Goal: Task Accomplishment & Management: Use online tool/utility

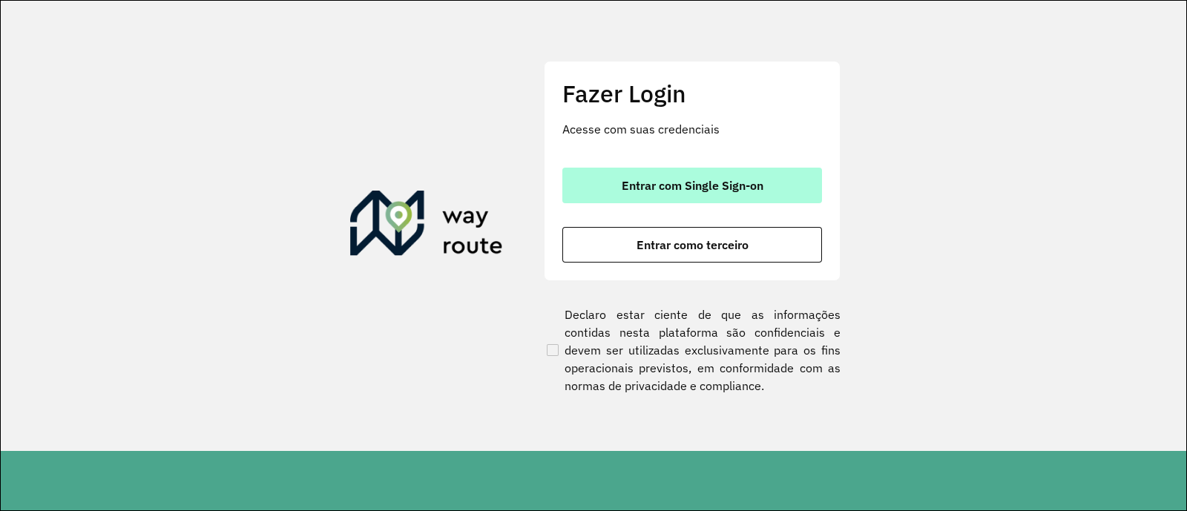
click at [726, 174] on button "Entrar com Single Sign-on" at bounding box center [693, 186] width 260 height 36
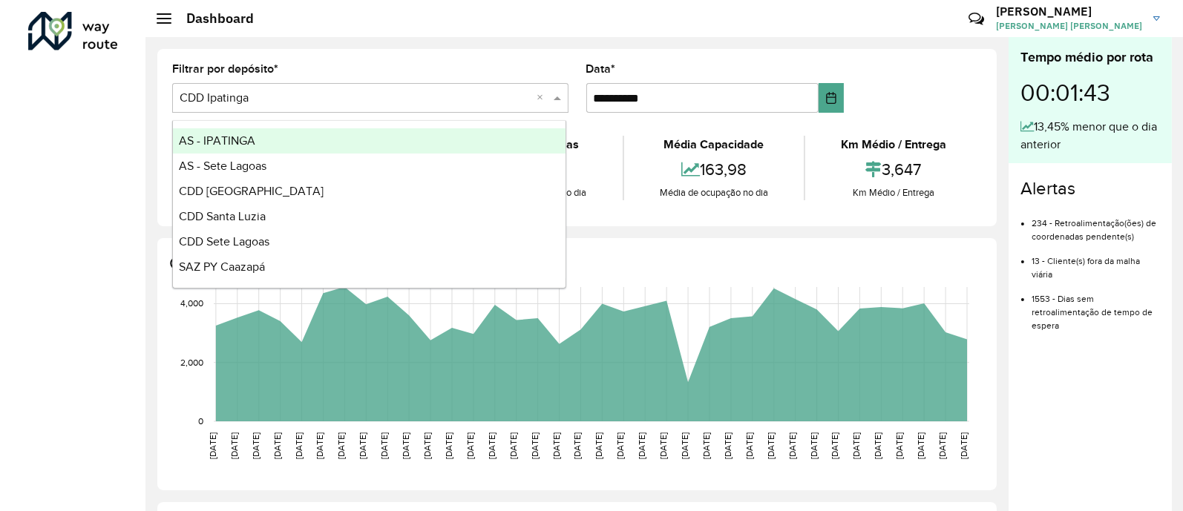
click at [497, 99] on input "text" at bounding box center [356, 99] width 352 height 18
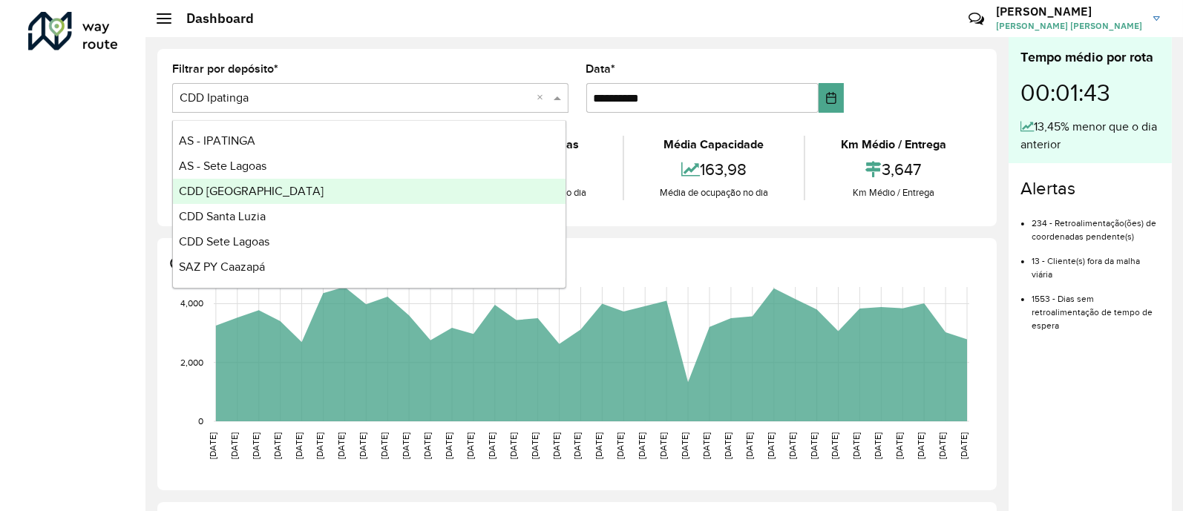
click at [356, 192] on div "CDD [GEOGRAPHIC_DATA]" at bounding box center [369, 191] width 393 height 25
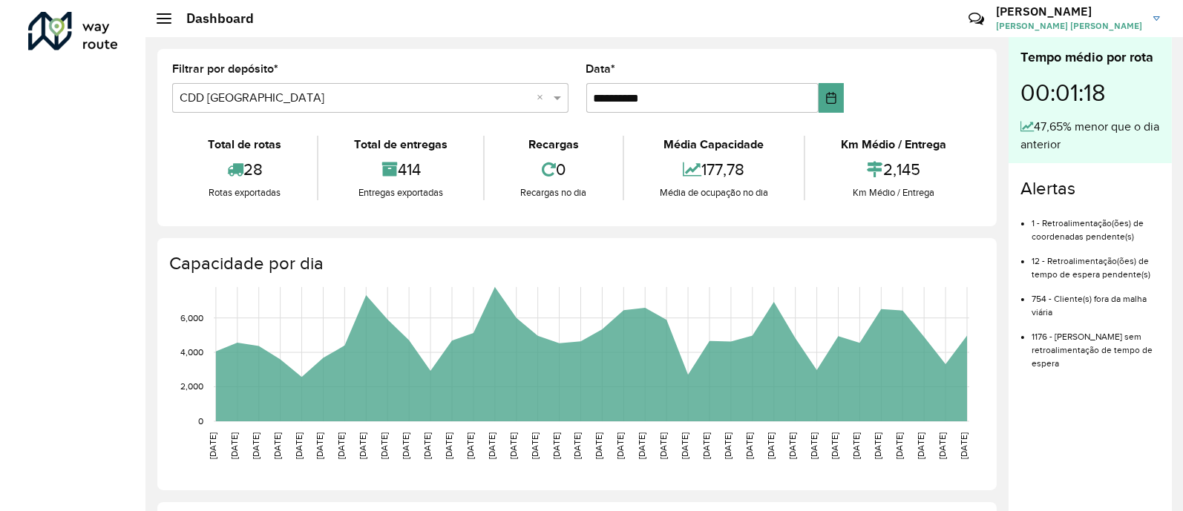
click at [157, 21] on div at bounding box center [164, 18] width 15 height 10
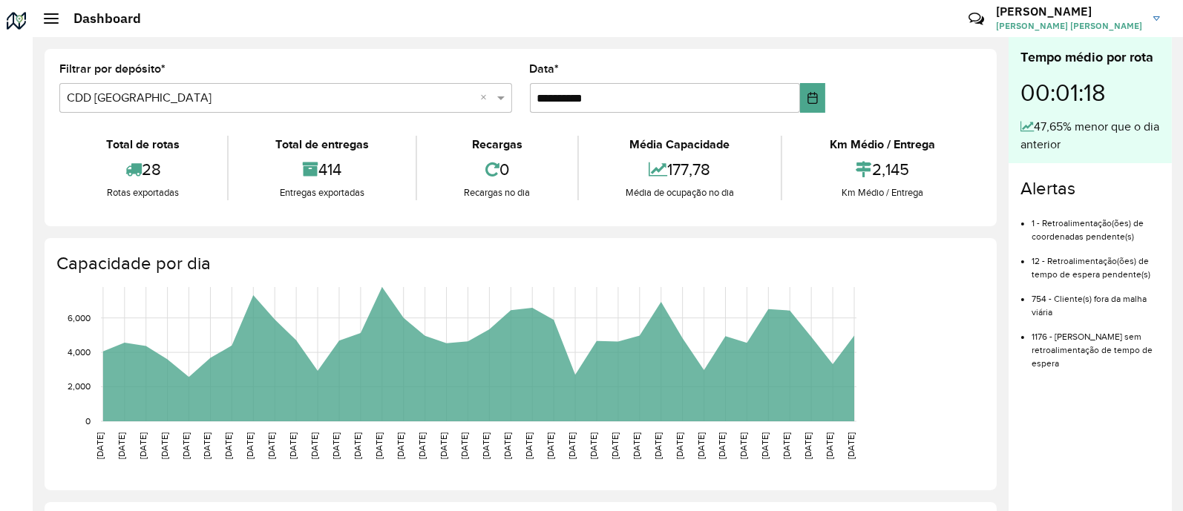
click at [57, 20] on div at bounding box center [51, 18] width 15 height 10
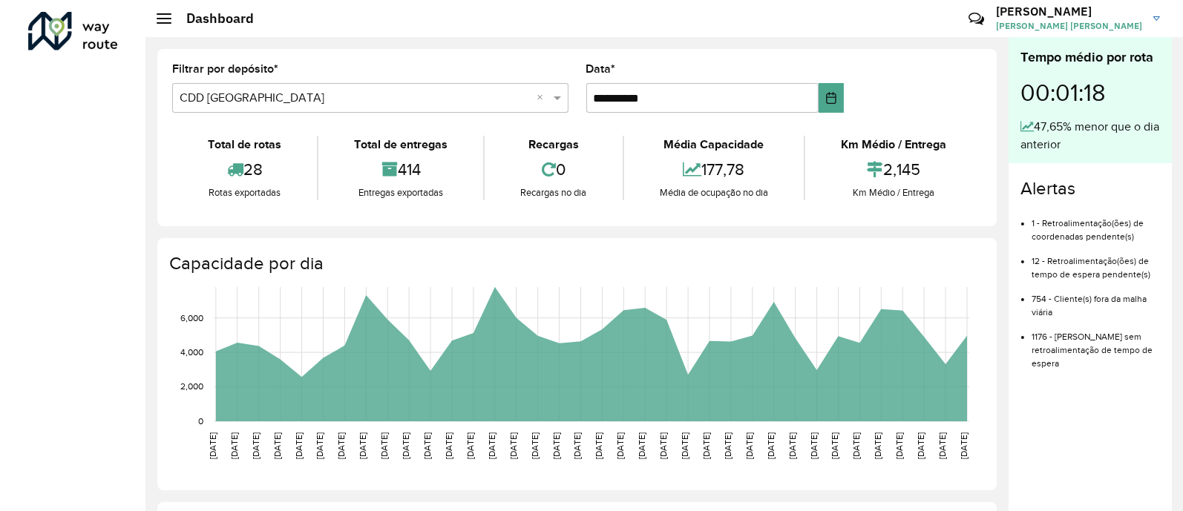
click at [171, 20] on h2 "Dashboard" at bounding box center [212, 18] width 82 height 16
click at [173, 21] on h2 "Dashboard" at bounding box center [212, 18] width 82 height 16
click at [47, 13] on div at bounding box center [73, 31] width 90 height 39
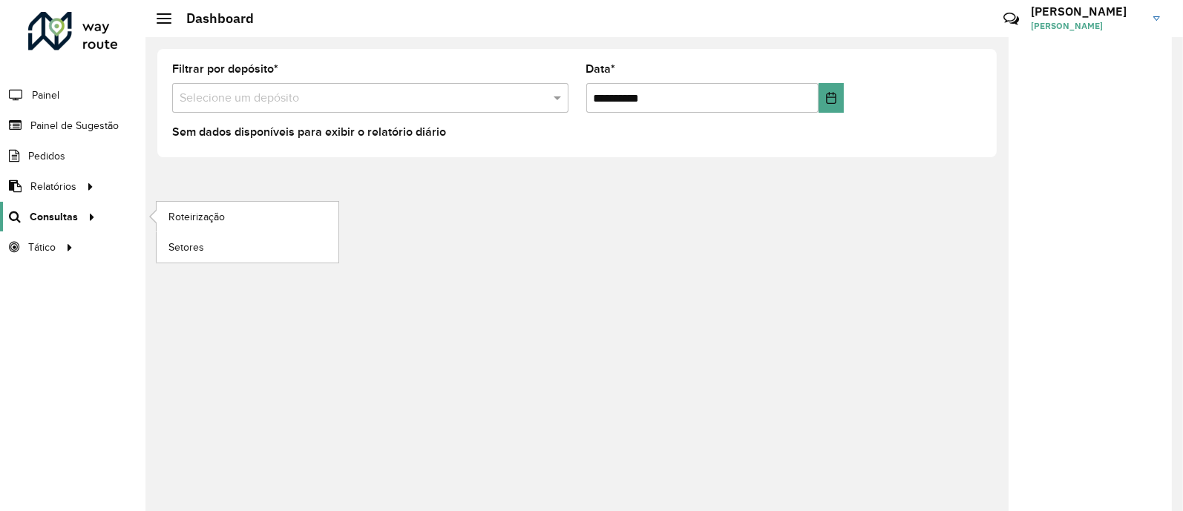
click at [83, 206] on icon at bounding box center [89, 216] width 13 height 22
click at [185, 214] on span "Roteirização" at bounding box center [198, 217] width 60 height 16
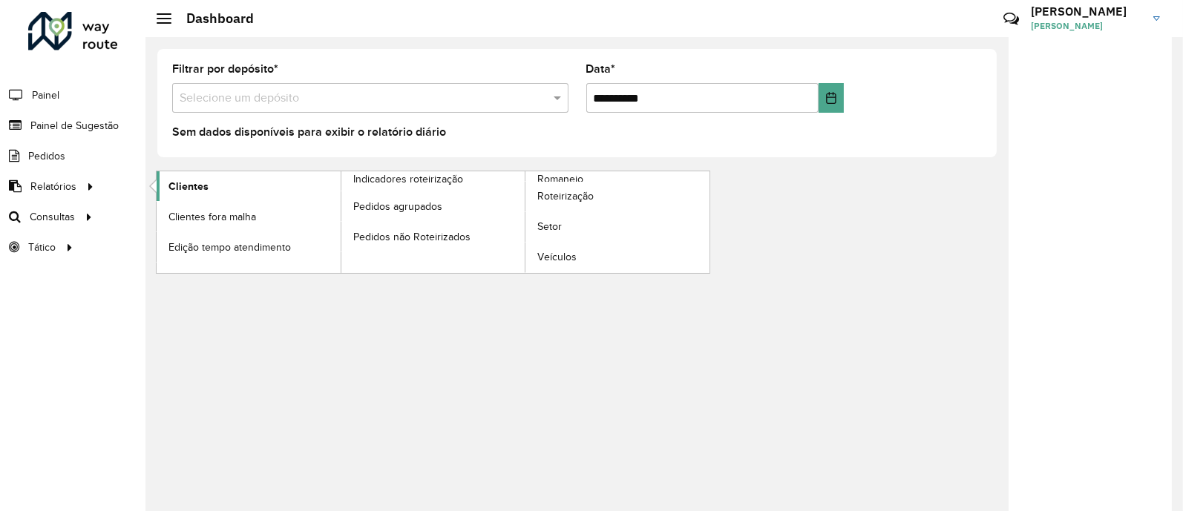
click at [184, 196] on link "Clientes" at bounding box center [249, 186] width 184 height 30
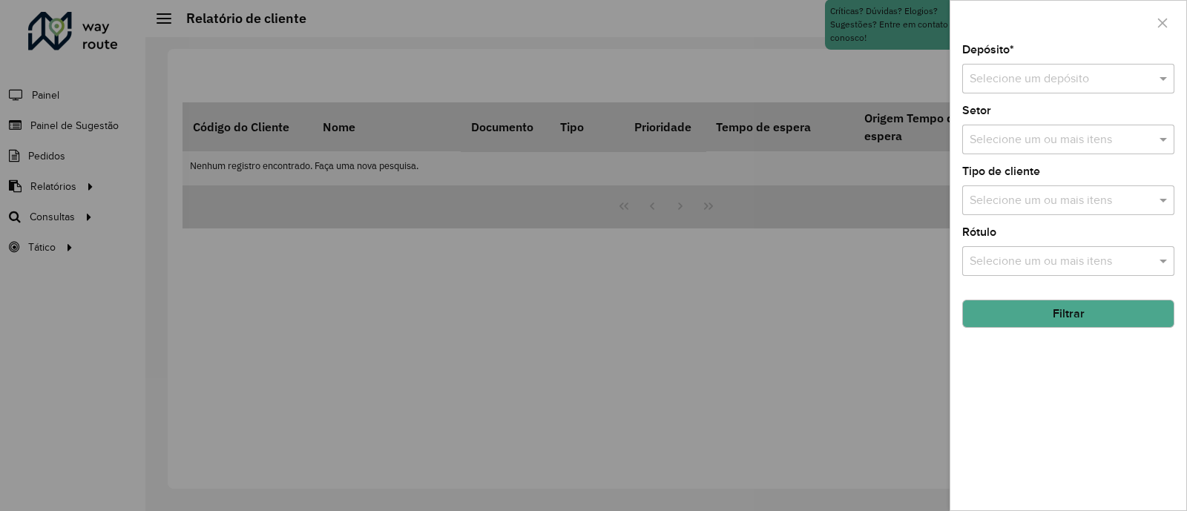
click at [1061, 78] on input "text" at bounding box center [1054, 80] width 168 height 18
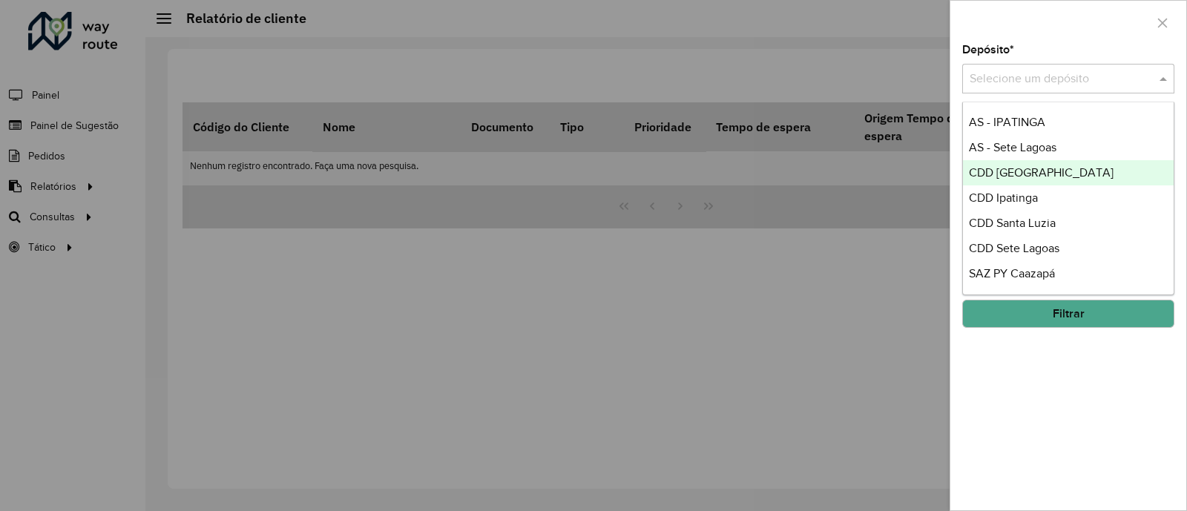
click at [1030, 164] on div "CDD [GEOGRAPHIC_DATA]" at bounding box center [1068, 172] width 211 height 25
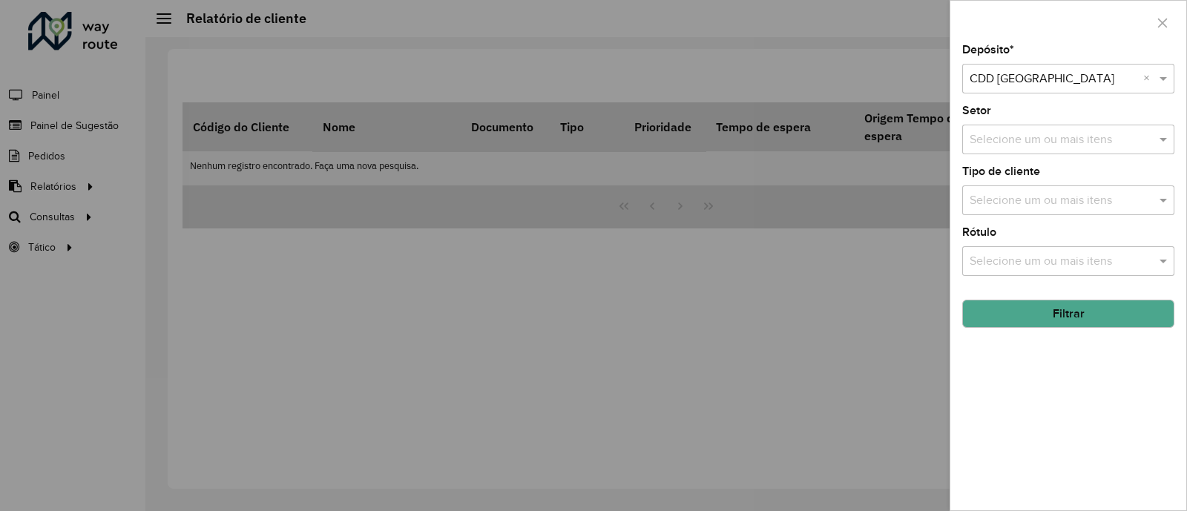
click at [1069, 321] on button "Filtrar" at bounding box center [1069, 314] width 212 height 28
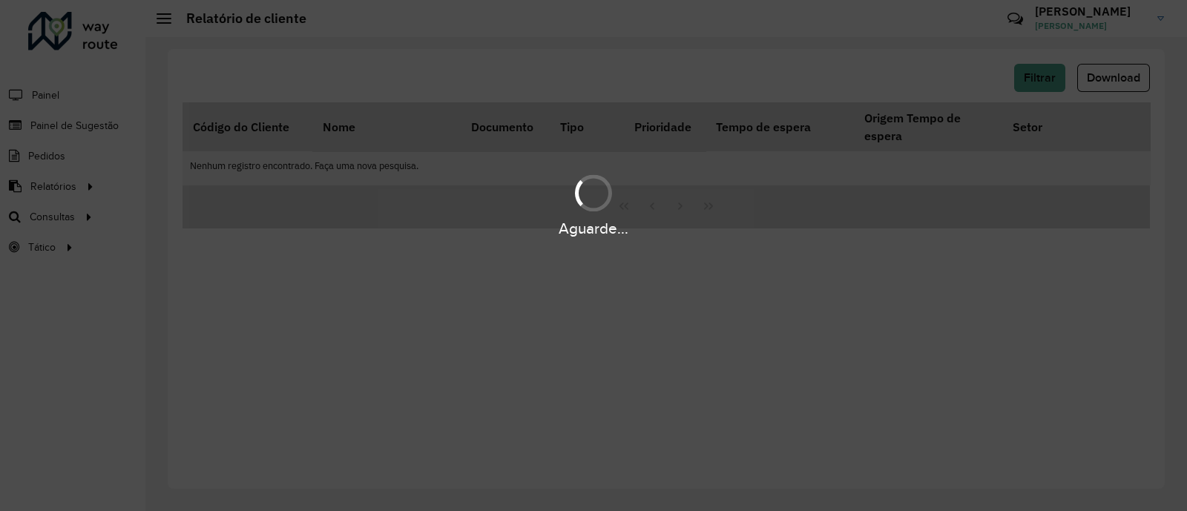
click at [1089, 103] on div "Aguarde..." at bounding box center [593, 255] width 1187 height 511
click at [711, 229] on div "Aguarde..." at bounding box center [593, 228] width 1187 height 23
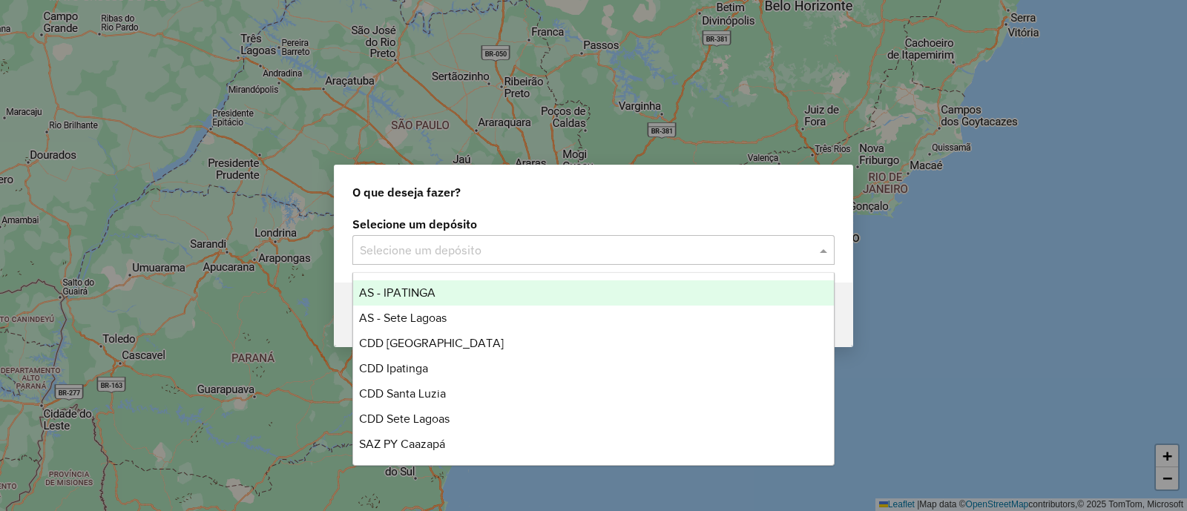
click at [586, 246] on input "text" at bounding box center [579, 251] width 438 height 18
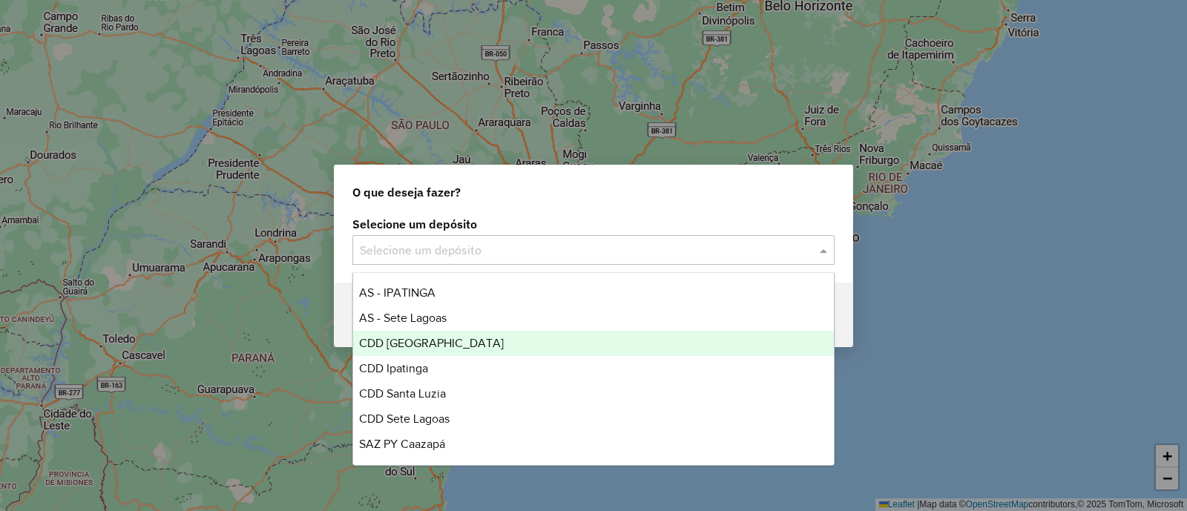
click at [520, 347] on div "CDD [GEOGRAPHIC_DATA]" at bounding box center [593, 343] width 481 height 25
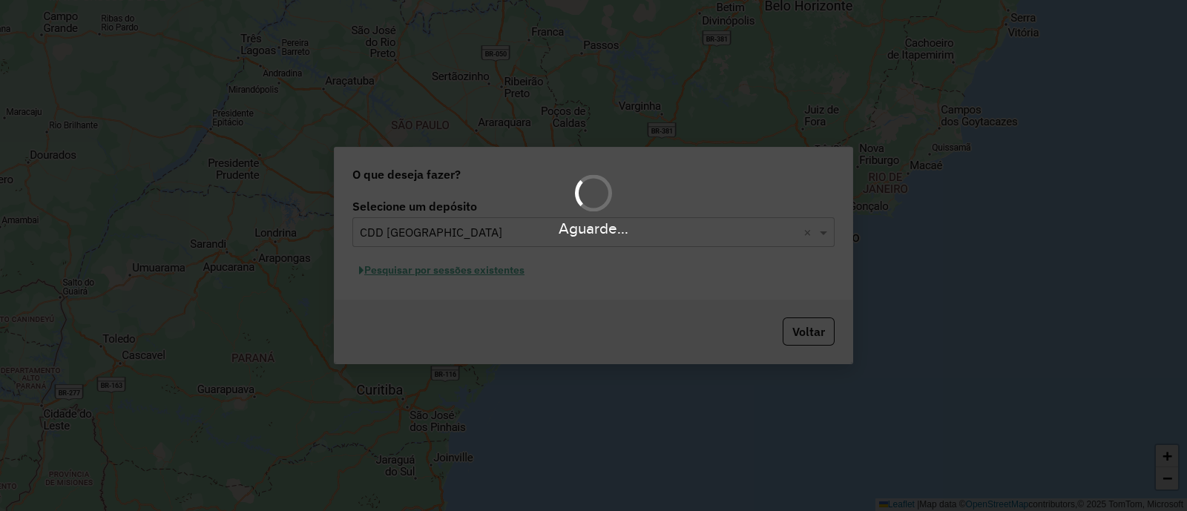
click at [669, 228] on div "Aguarde..." at bounding box center [593, 228] width 1187 height 23
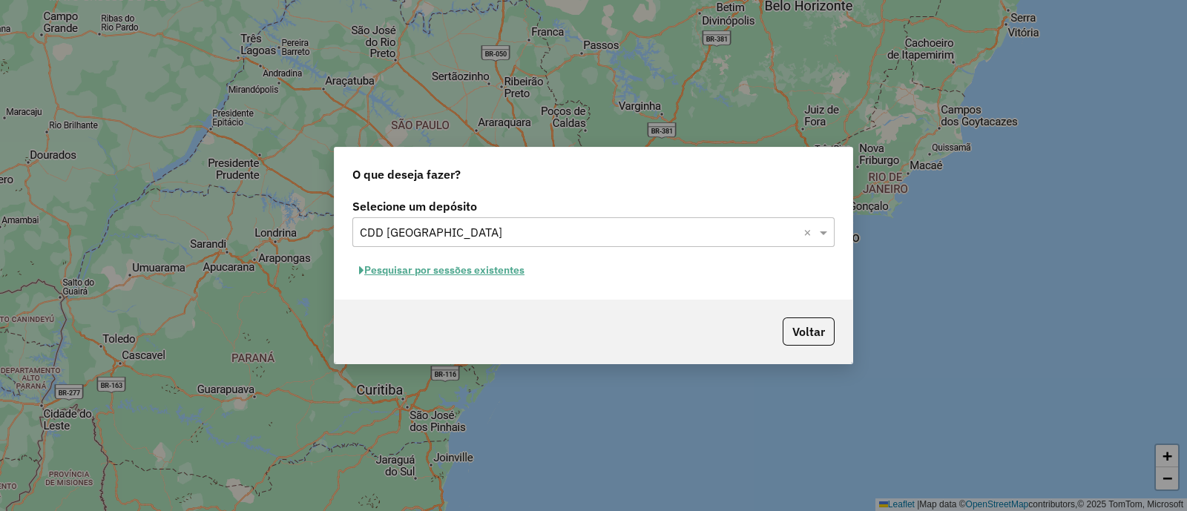
click at [497, 269] on button "Pesquisar por sessões existentes" at bounding box center [442, 270] width 179 height 23
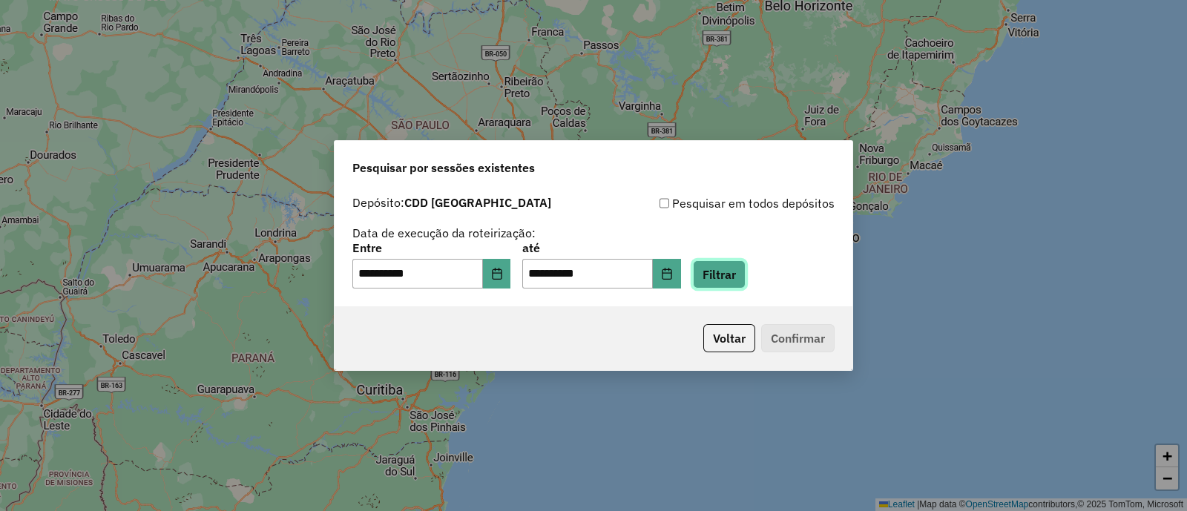
click at [746, 276] on button "Filtrar" at bounding box center [719, 274] width 53 height 28
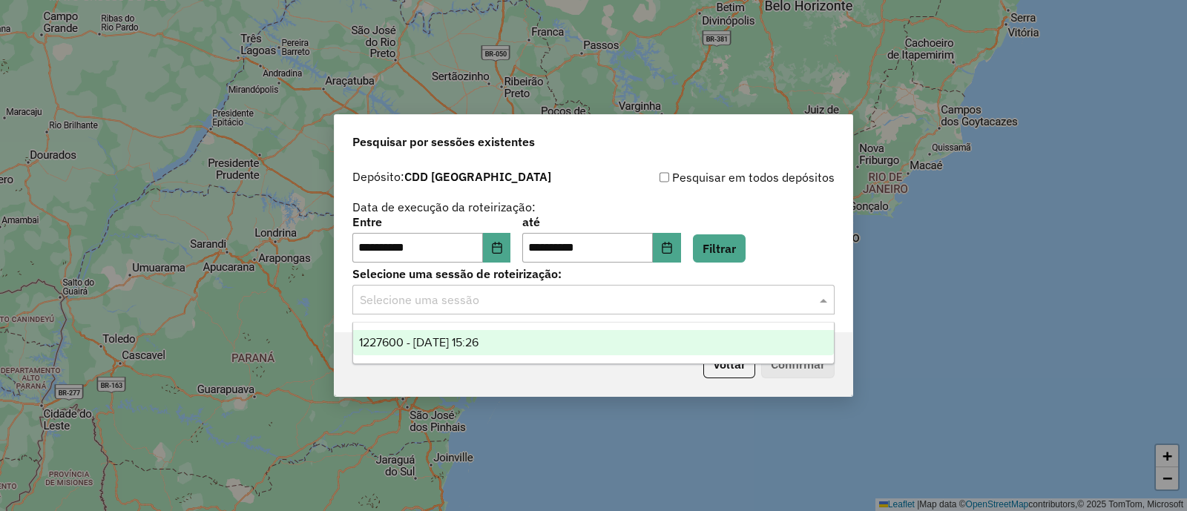
click at [675, 305] on input "text" at bounding box center [579, 301] width 438 height 18
click at [572, 350] on div "1227600 - 11/08/2025 15:26" at bounding box center [593, 342] width 481 height 25
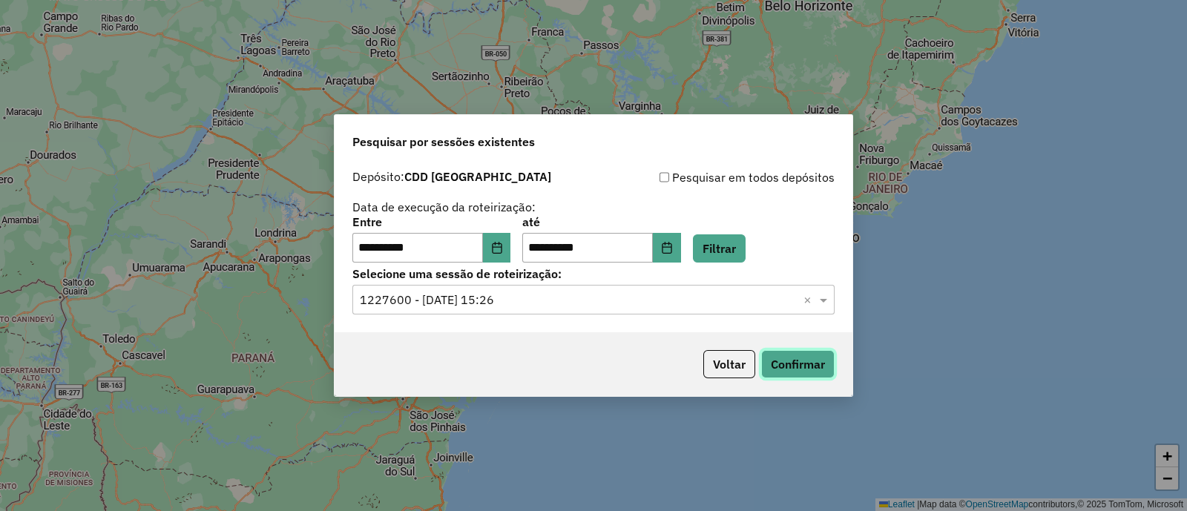
click at [805, 358] on button "Confirmar" at bounding box center [797, 364] width 73 height 28
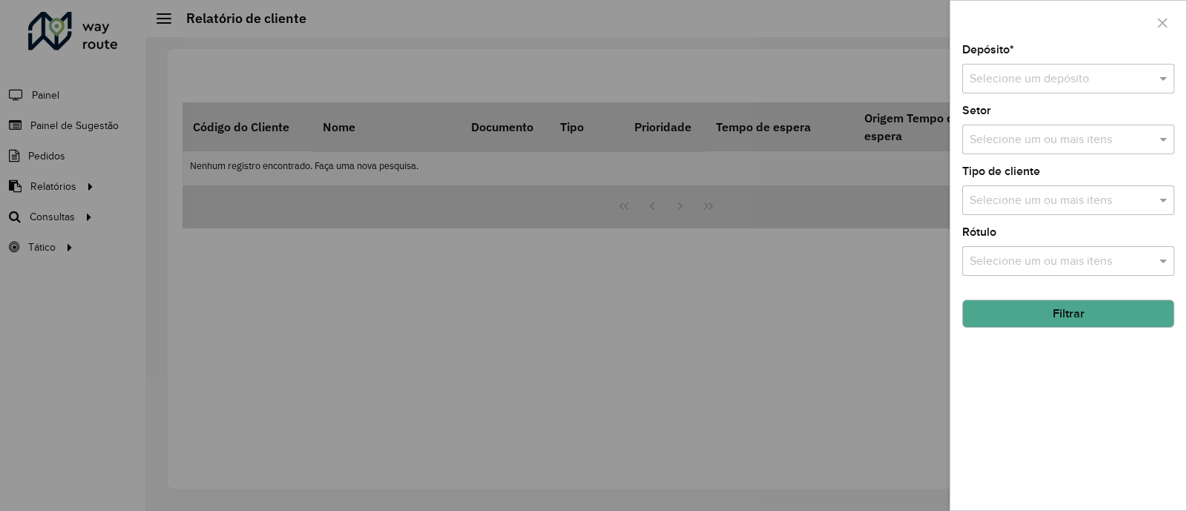
click at [1111, 68] on div "Selecione um depósito" at bounding box center [1069, 79] width 212 height 30
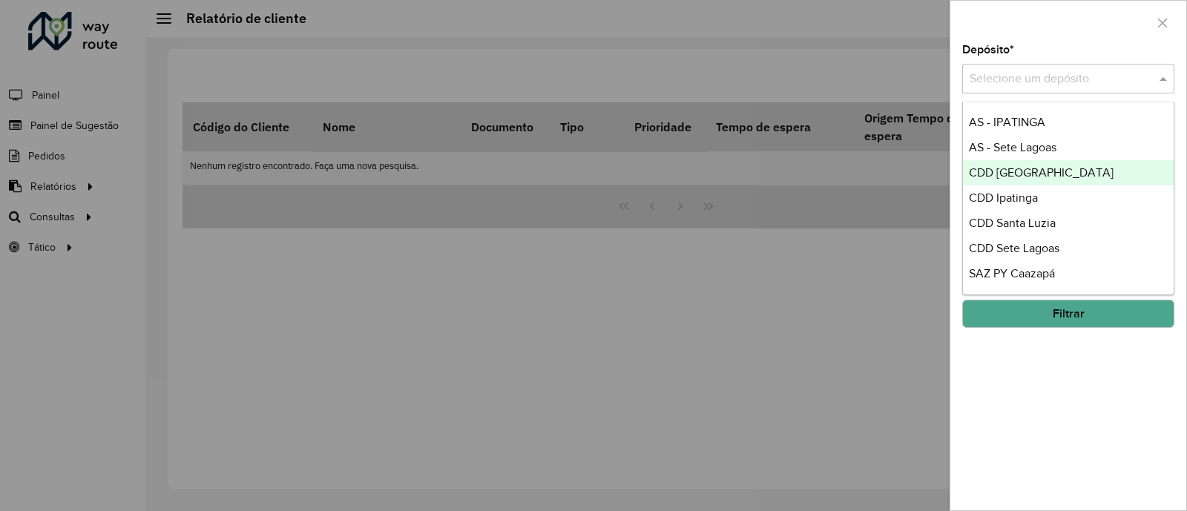
click at [978, 168] on span "CDD [GEOGRAPHIC_DATA]" at bounding box center [1041, 172] width 145 height 13
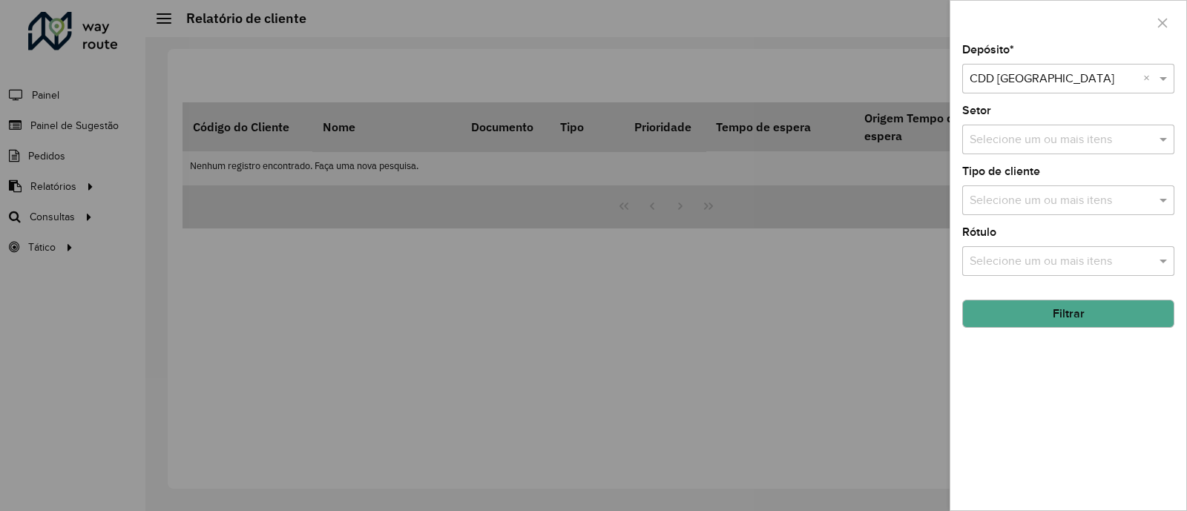
click at [989, 317] on button "Filtrar" at bounding box center [1069, 314] width 212 height 28
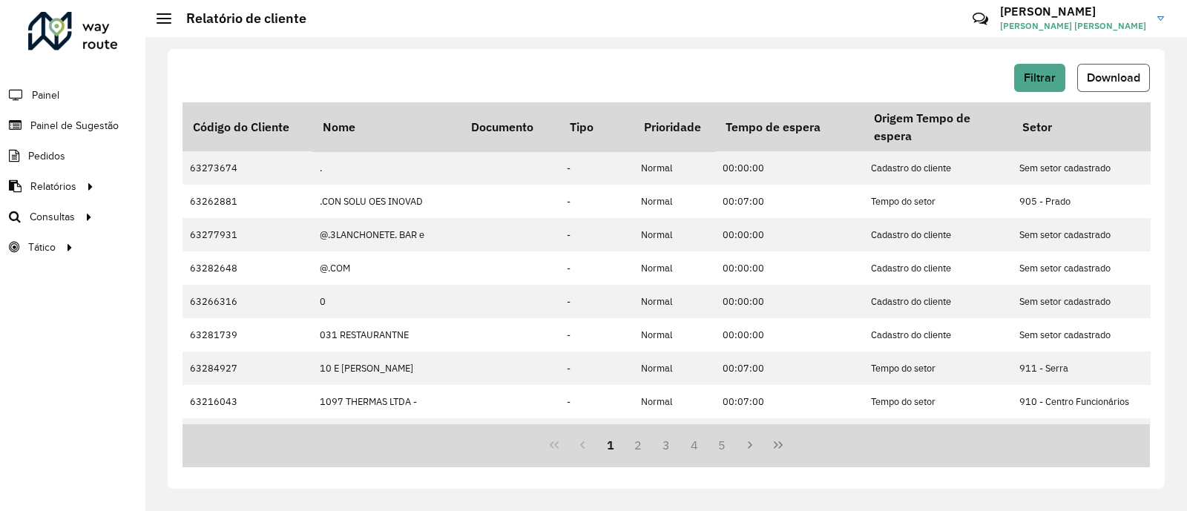
click at [1116, 73] on span "Download" at bounding box center [1113, 77] width 53 height 13
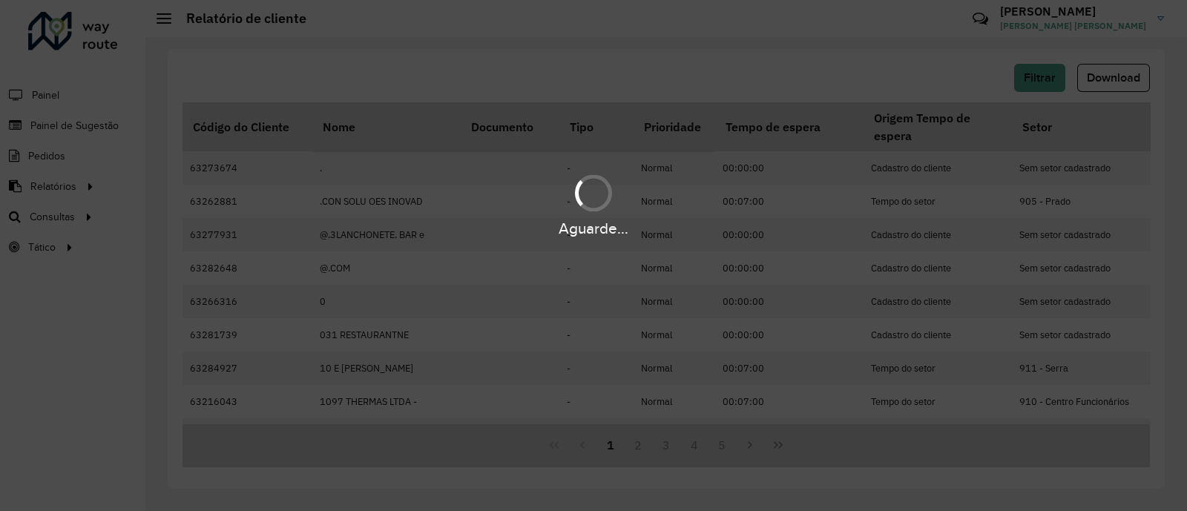
click at [890, 56] on div "Aguarde..." at bounding box center [593, 255] width 1187 height 511
click at [846, 89] on div "Aguarde..." at bounding box center [593, 255] width 1187 height 511
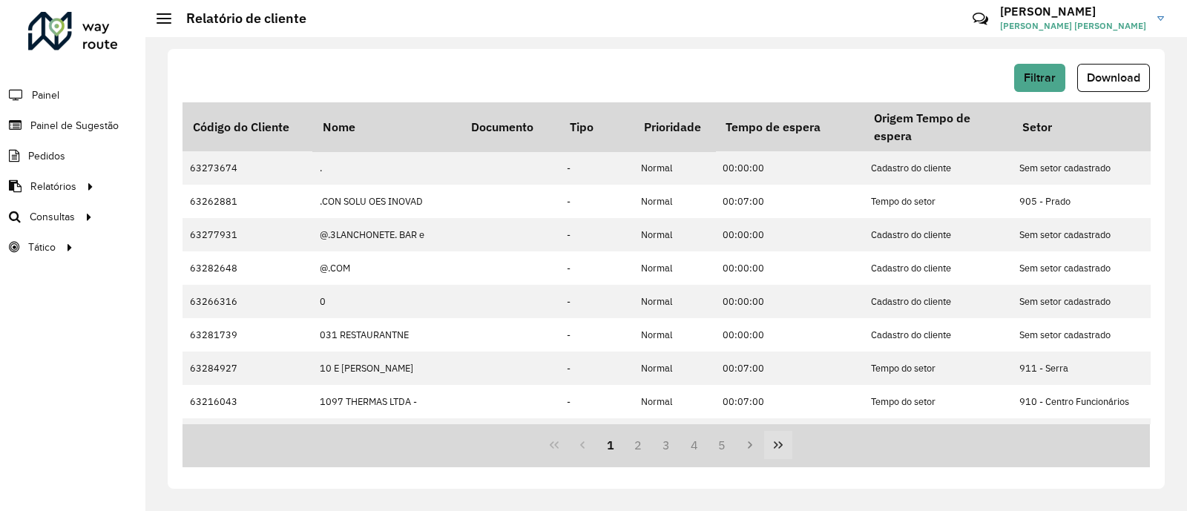
click at [781, 443] on icon "Last Page" at bounding box center [778, 445] width 9 height 7
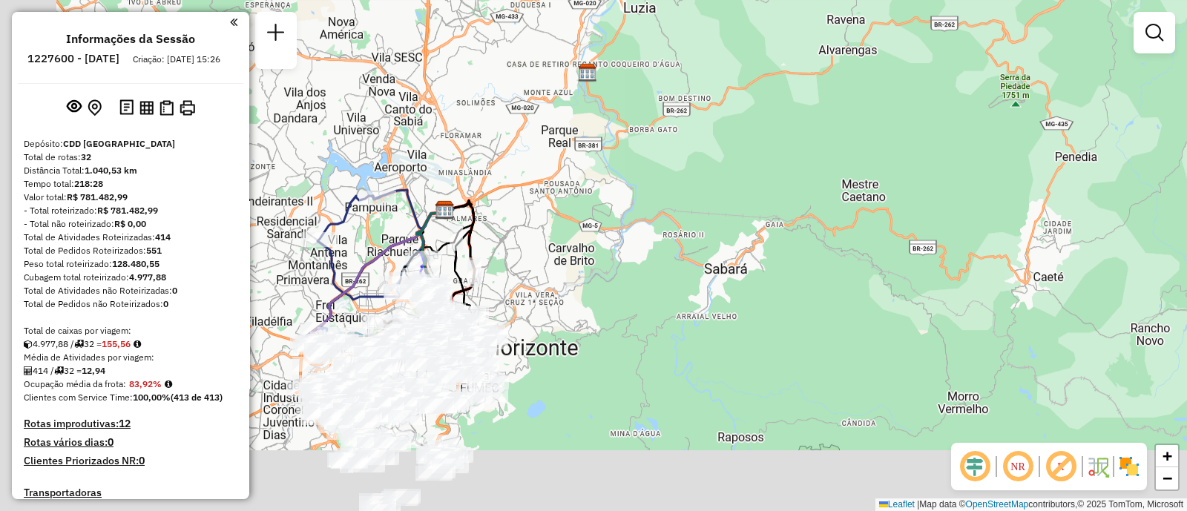
drag, startPoint x: 520, startPoint y: 347, endPoint x: 720, endPoint y: 29, distance: 375.6
click at [720, 29] on div "Janela de atendimento Grade de atendimento Capacidade Transportadoras Veículos …" at bounding box center [593, 255] width 1187 height 511
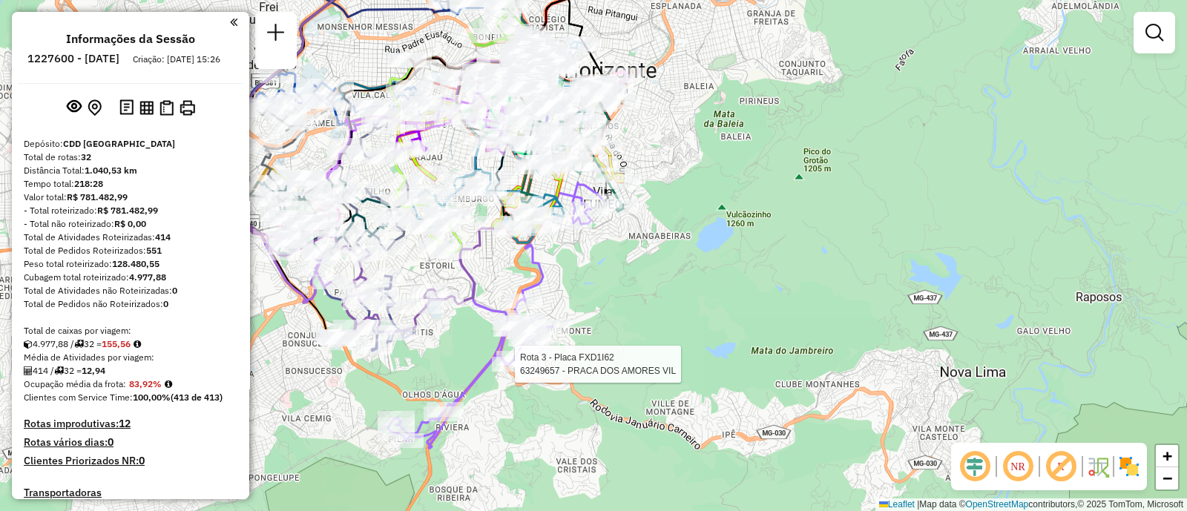
select select "**********"
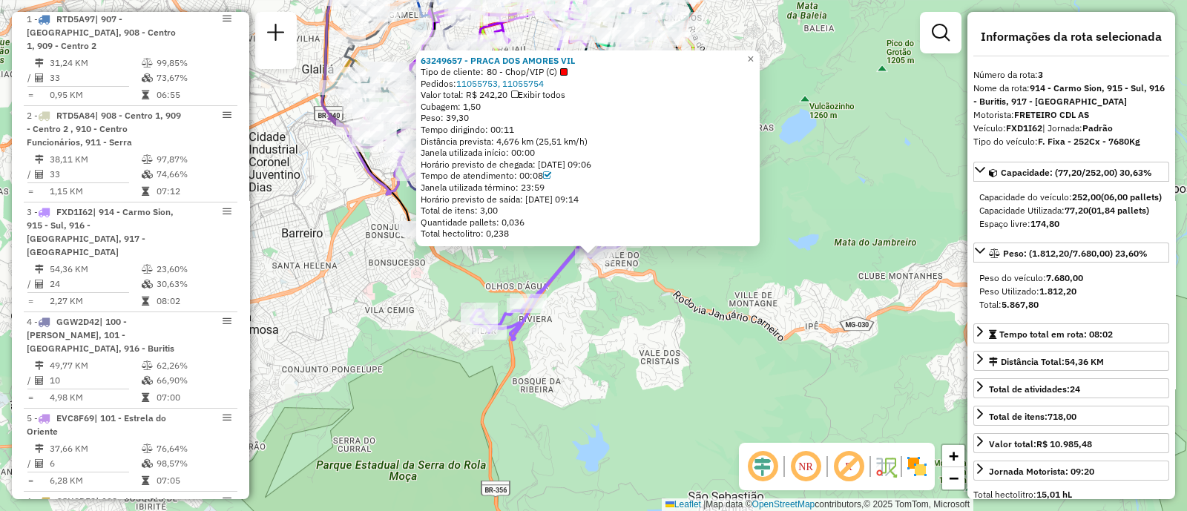
scroll to position [756, 0]
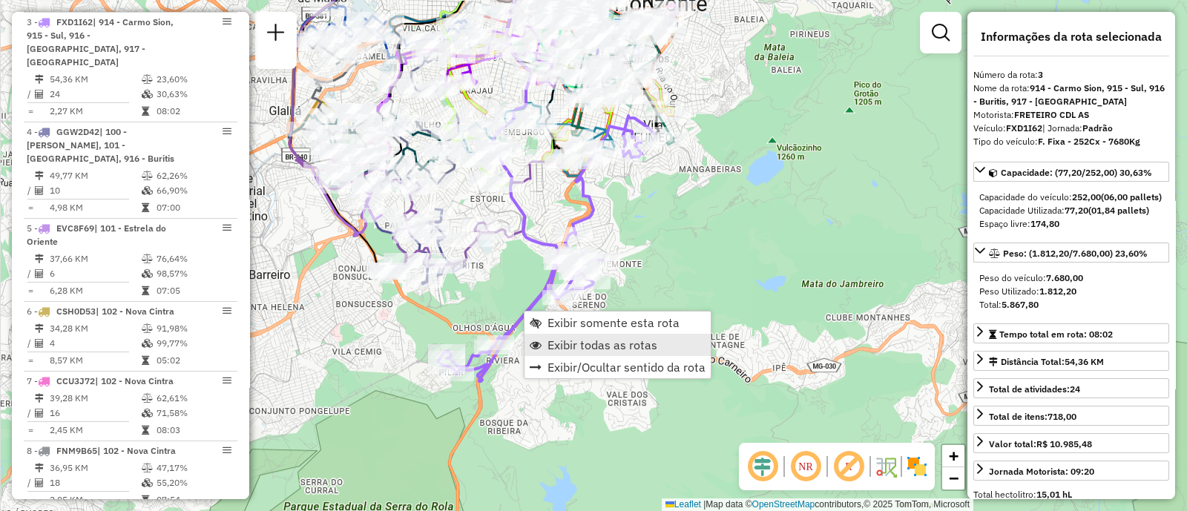
drag, startPoint x: 712, startPoint y: 276, endPoint x: 655, endPoint y: 350, distance: 94.1
click at [655, 350] on hb-router-mapa "Exibir somente esta rota Exibir todas as rotas Exibir/Ocultar sentido da rota I…" at bounding box center [593, 255] width 1187 height 511
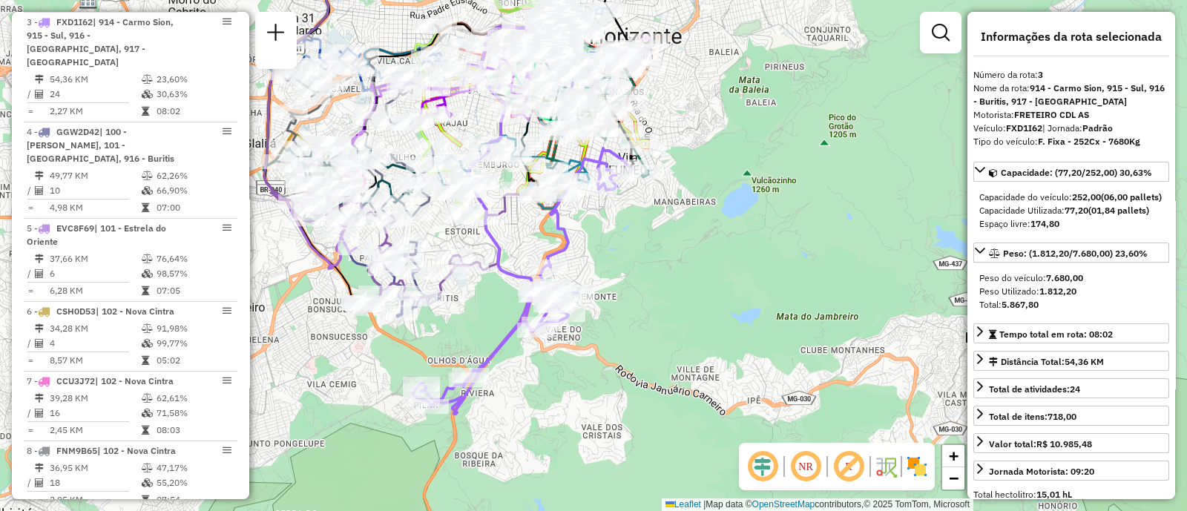
click at [493, 348] on icon at bounding box center [521, 281] width 216 height 266
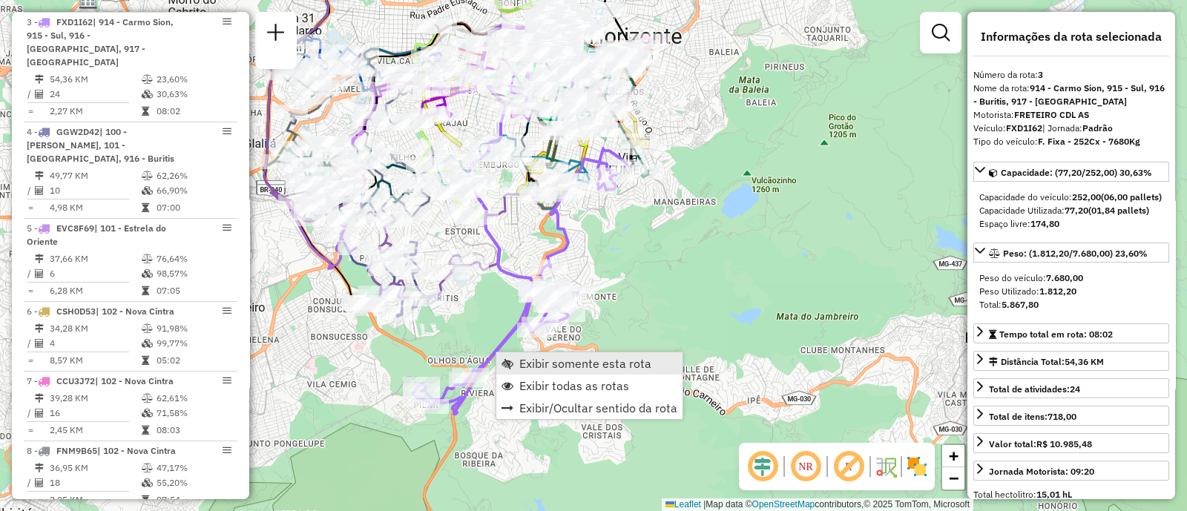
click at [544, 366] on span "Exibir somente esta rota" at bounding box center [586, 364] width 132 height 12
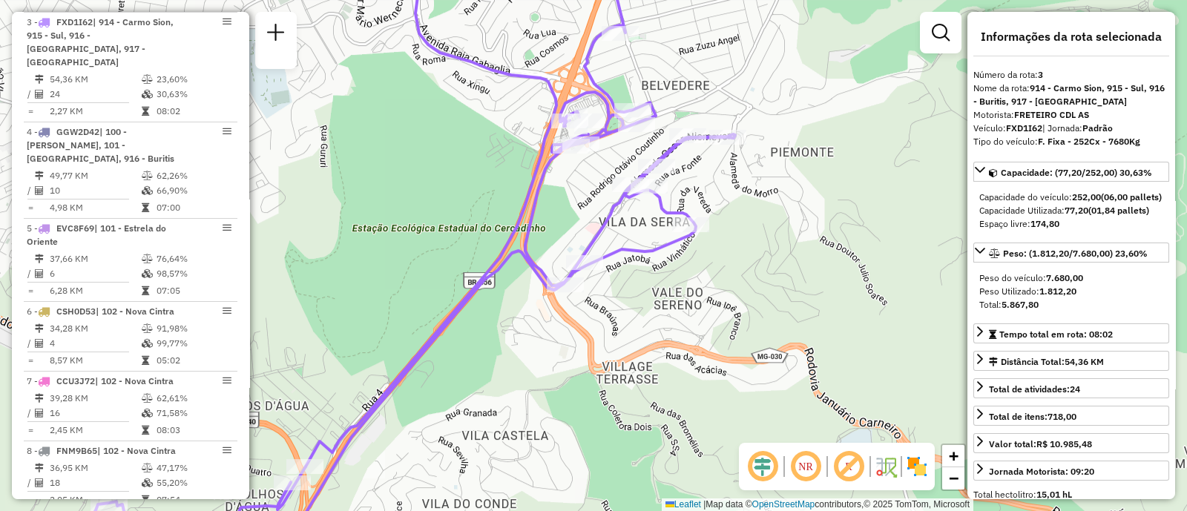
drag, startPoint x: 522, startPoint y: 385, endPoint x: 638, endPoint y: 272, distance: 162.2
click at [638, 272] on div "Janela de atendimento Grade de atendimento Capacidade Transportadoras Veículos …" at bounding box center [593, 255] width 1187 height 511
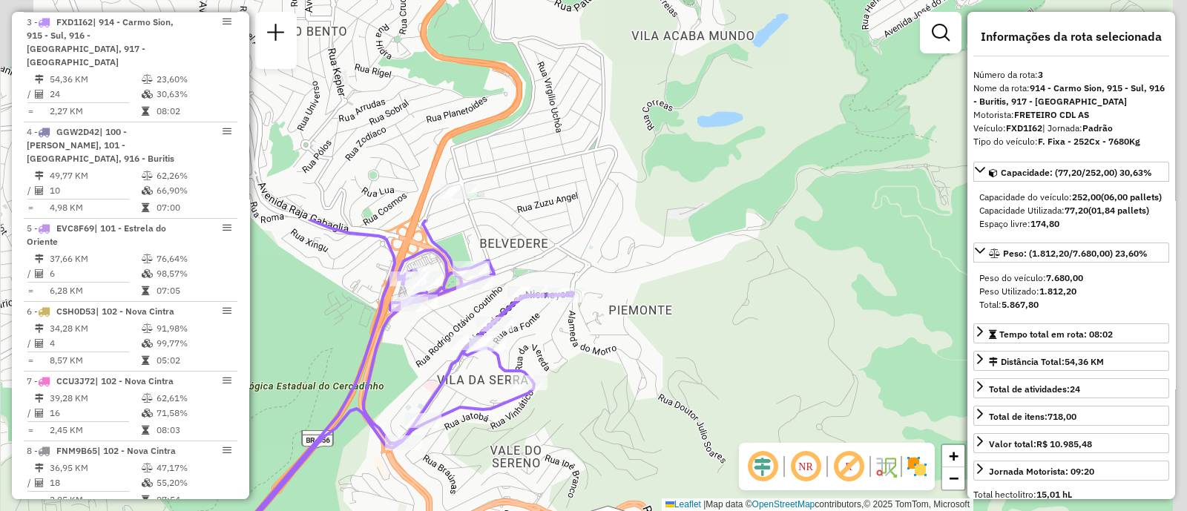
drag, startPoint x: 568, startPoint y: 280, endPoint x: 538, endPoint y: 319, distance: 49.3
click at [289, 511] on html "Aguarde... Pop-up bloqueado! Seu navegador bloqueou automáticamente a abertura …" at bounding box center [593, 255] width 1187 height 511
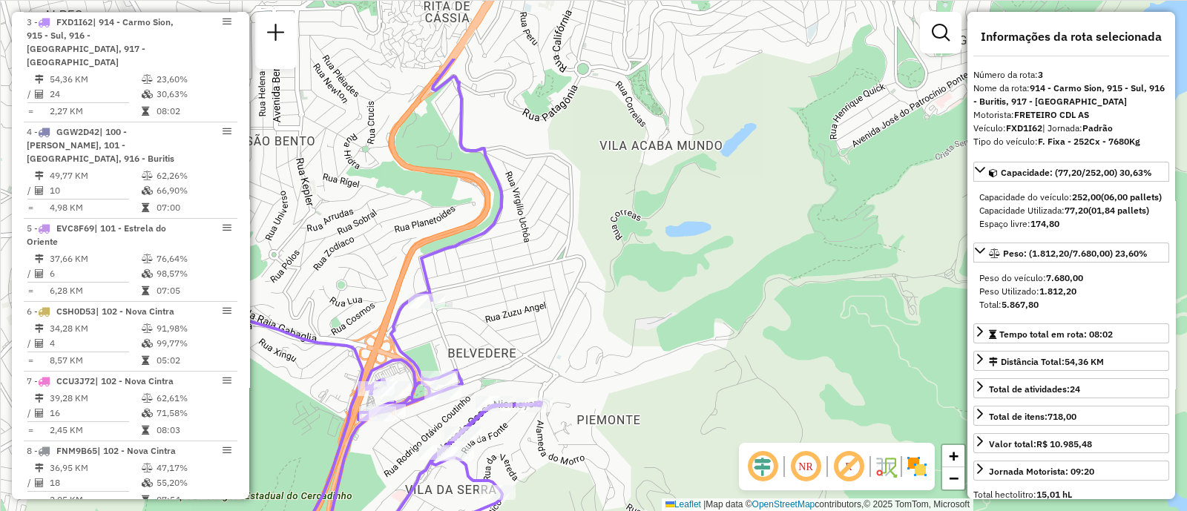
drag, startPoint x: 572, startPoint y: 260, endPoint x: 571, endPoint y: 332, distance: 72.0
click at [571, 332] on div "Janela de atendimento Grade de atendimento Capacidade Transportadoras Veículos …" at bounding box center [593, 255] width 1187 height 511
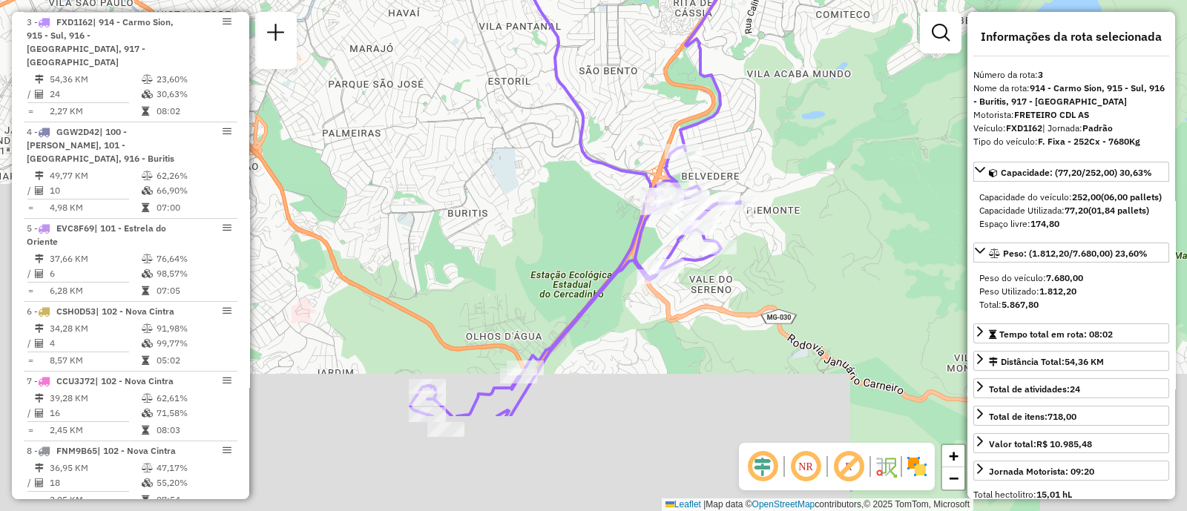
drag, startPoint x: 634, startPoint y: 266, endPoint x: 804, endPoint y: 119, distance: 224.2
click at [804, 119] on div "Janela de atendimento Grade de atendimento Capacidade Transportadoras Veículos …" at bounding box center [593, 255] width 1187 height 511
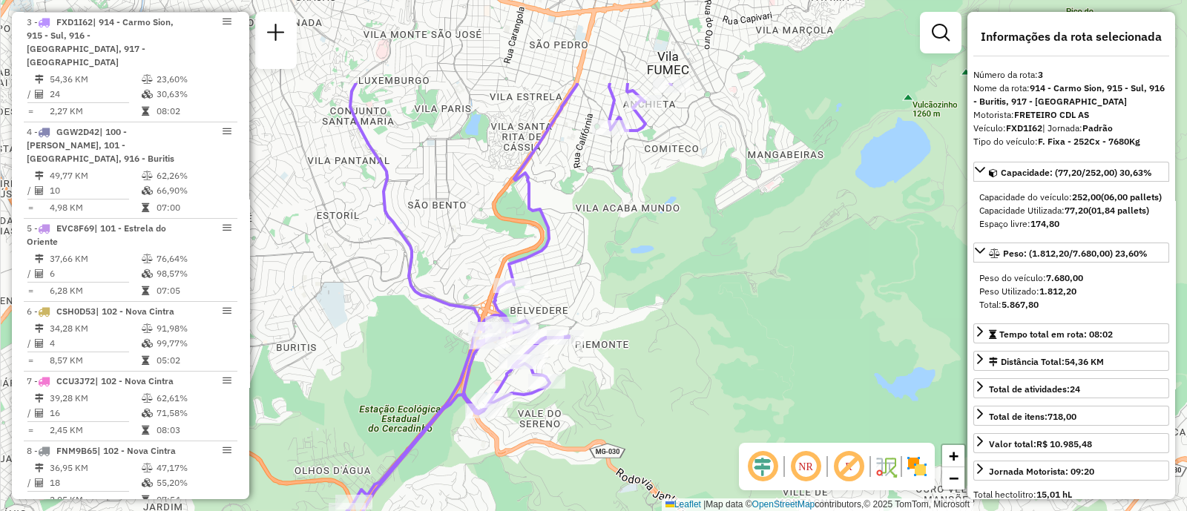
drag, startPoint x: 706, startPoint y: 306, endPoint x: 534, endPoint y: 441, distance: 218.3
click at [534, 441] on div "Janela de atendimento Grade de atendimento Capacidade Transportadoras Veículos …" at bounding box center [593, 255] width 1187 height 511
drag, startPoint x: 597, startPoint y: 278, endPoint x: 604, endPoint y: 269, distance: 10.5
click at [604, 269] on div "Janela de atendimento Grade de atendimento Capacidade Transportadoras Veículos …" at bounding box center [593, 255] width 1187 height 511
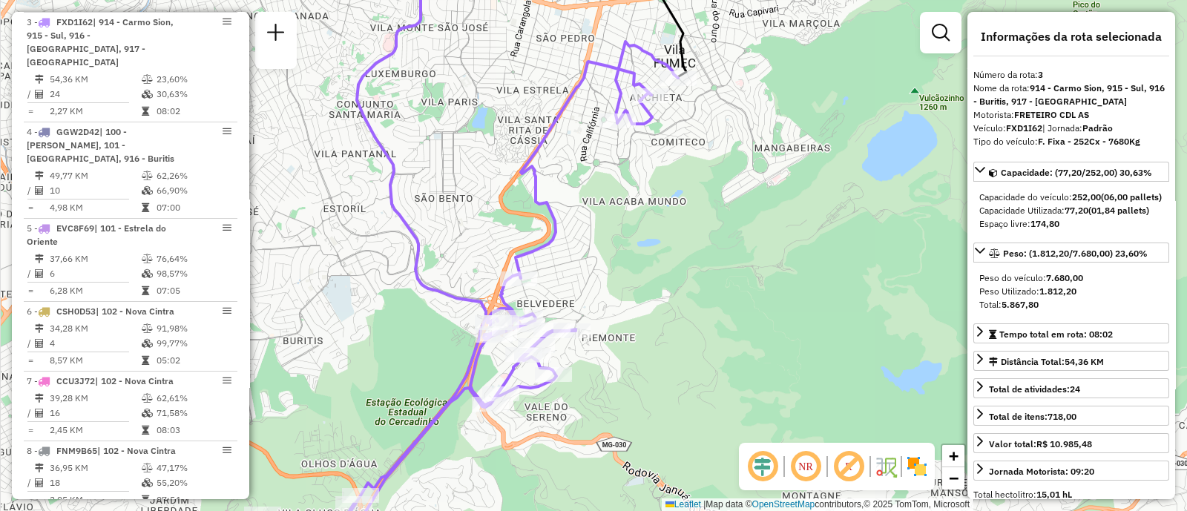
click at [915, 466] on img at bounding box center [917, 467] width 24 height 24
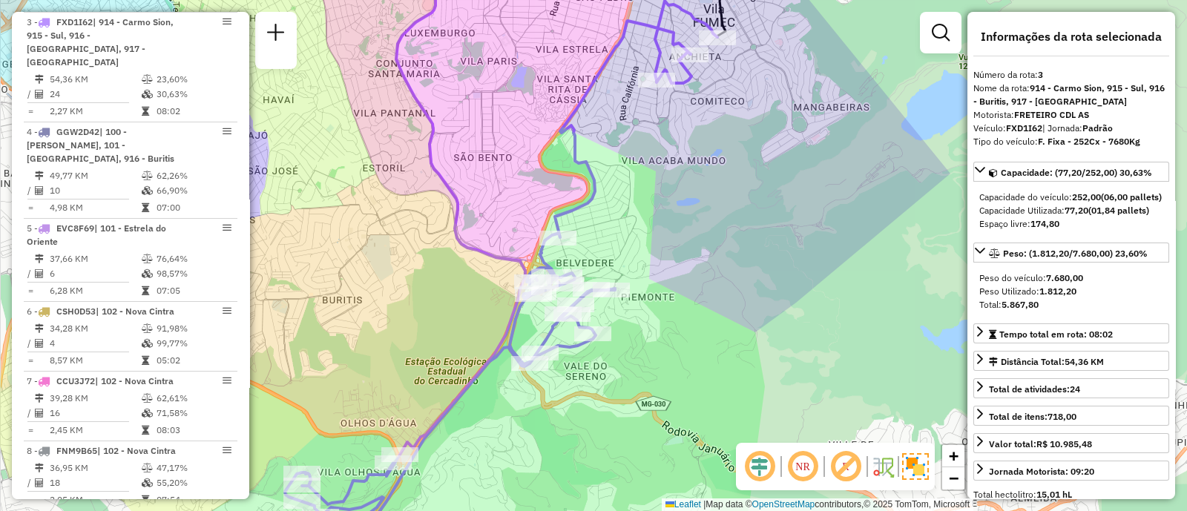
drag, startPoint x: 631, startPoint y: 210, endPoint x: 670, endPoint y: 170, distance: 56.2
click at [670, 170] on div "Janela de atendimento Grade de atendimento Capacidade Transportadoras Veículos …" at bounding box center [593, 255] width 1187 height 511
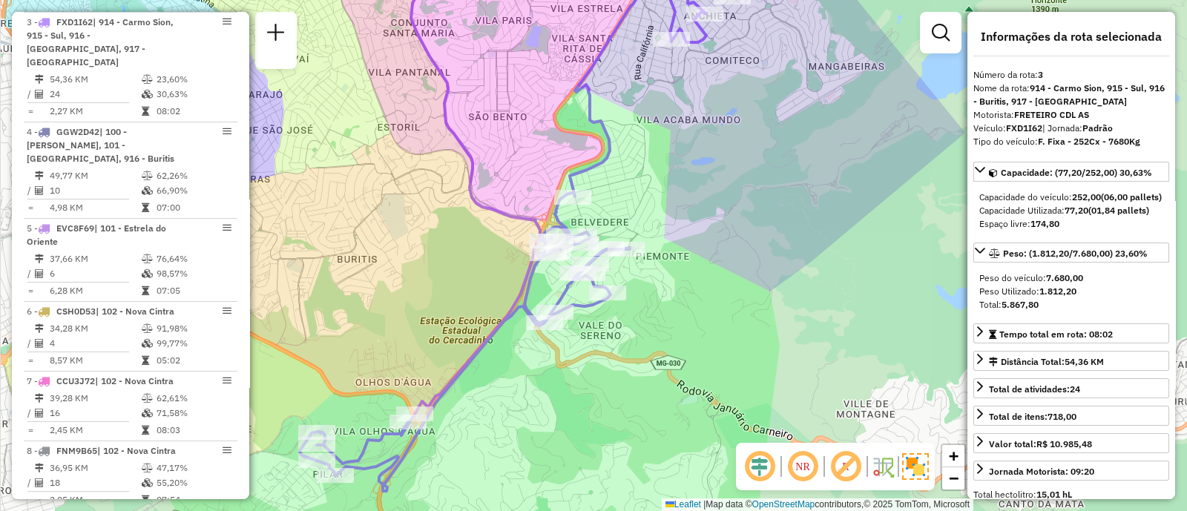
drag, startPoint x: 670, startPoint y: 170, endPoint x: 684, endPoint y: 129, distance: 43.2
click at [684, 129] on div "Janela de atendimento Grade de atendimento Capacidade Transportadoras Veículos …" at bounding box center [593, 255] width 1187 height 511
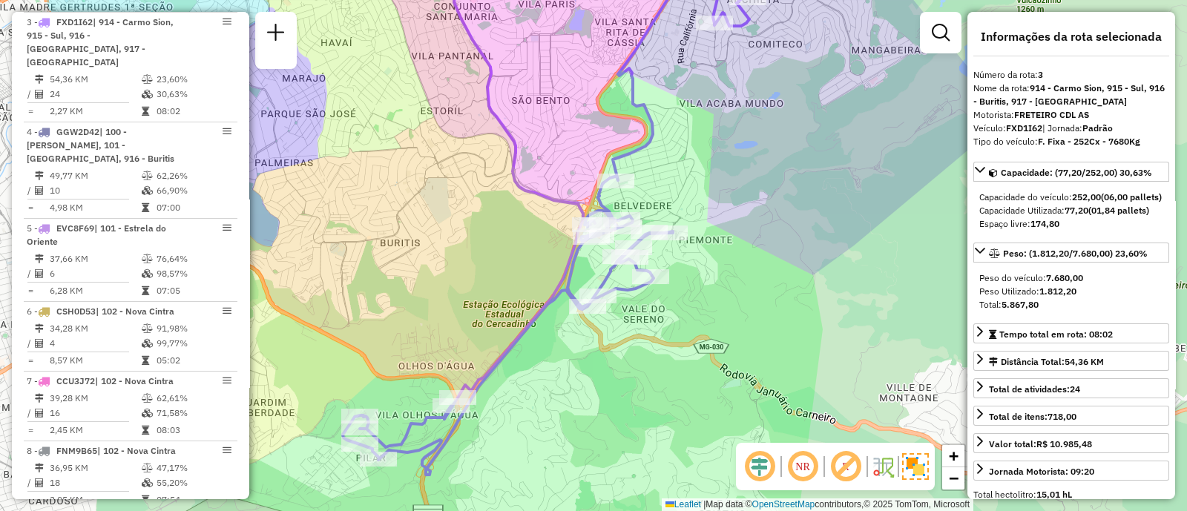
drag, startPoint x: 689, startPoint y: 181, endPoint x: 730, endPoint y: 170, distance: 42.3
click at [730, 170] on div "Janela de atendimento Grade de atendimento Capacidade Transportadoras Veículos …" at bounding box center [593, 255] width 1187 height 511
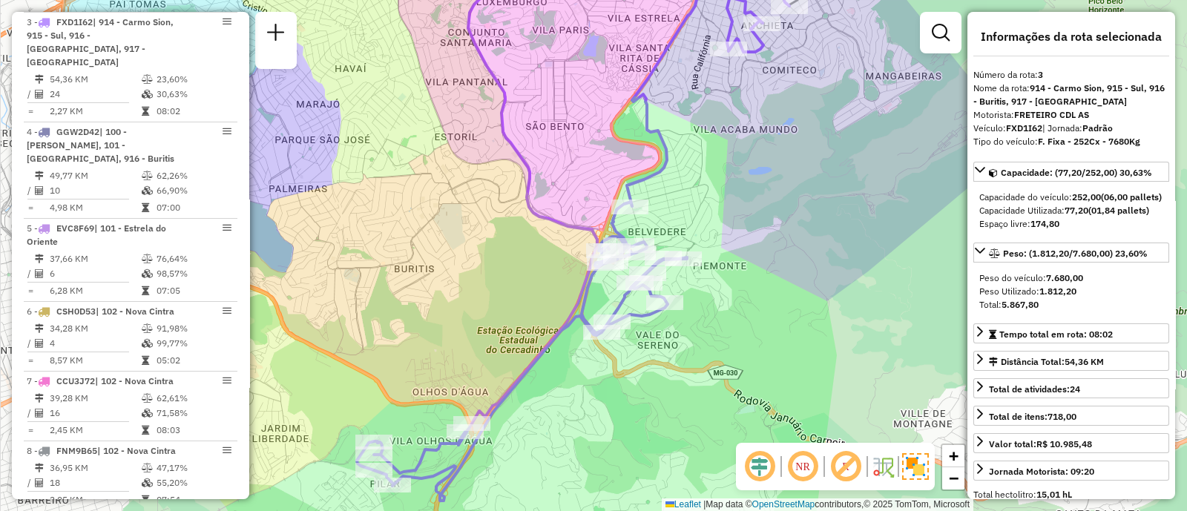
drag, startPoint x: 730, startPoint y: 170, endPoint x: 746, endPoint y: 191, distance: 26.4
click at [746, 191] on div "Janela de atendimento Grade de atendimento Capacidade Transportadoras Veículos …" at bounding box center [593, 255] width 1187 height 511
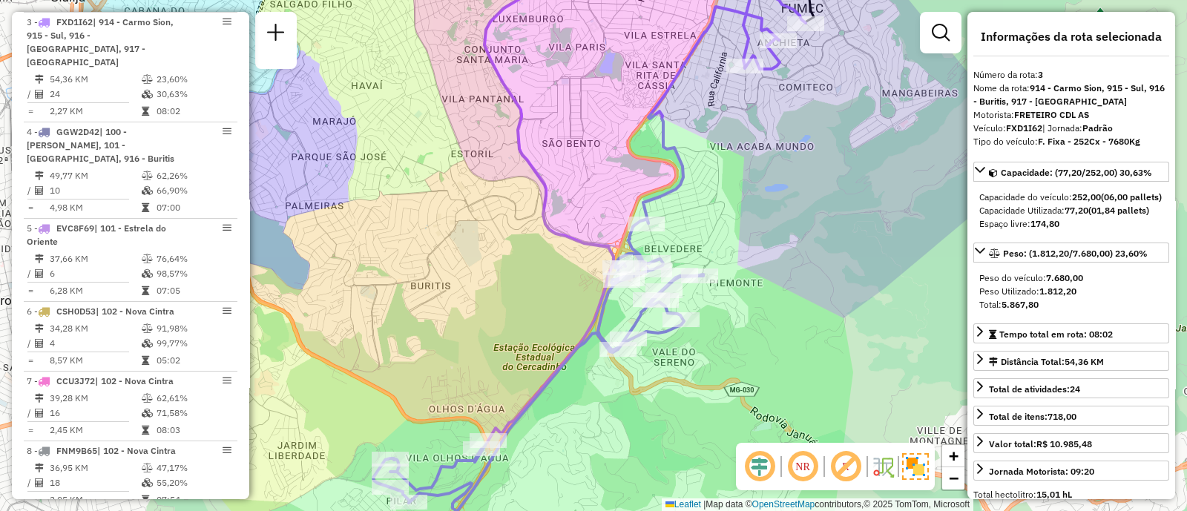
drag, startPoint x: 487, startPoint y: 245, endPoint x: 503, endPoint y: 266, distance: 26.4
click at [503, 266] on div "Janela de atendimento Grade de atendimento Capacidade Transportadoras Veículos …" at bounding box center [593, 255] width 1187 height 511
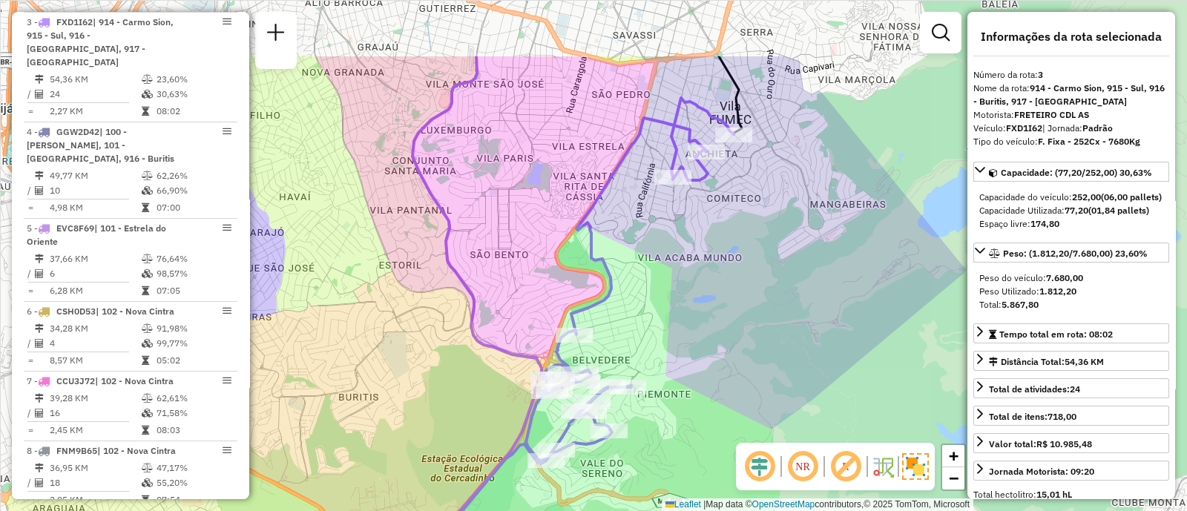
drag, startPoint x: 801, startPoint y: 165, endPoint x: 722, endPoint y: 275, distance: 135.7
click at [722, 275] on div "Janela de atendimento Grade de atendimento Capacidade Transportadoras Veículos …" at bounding box center [593, 255] width 1187 height 511
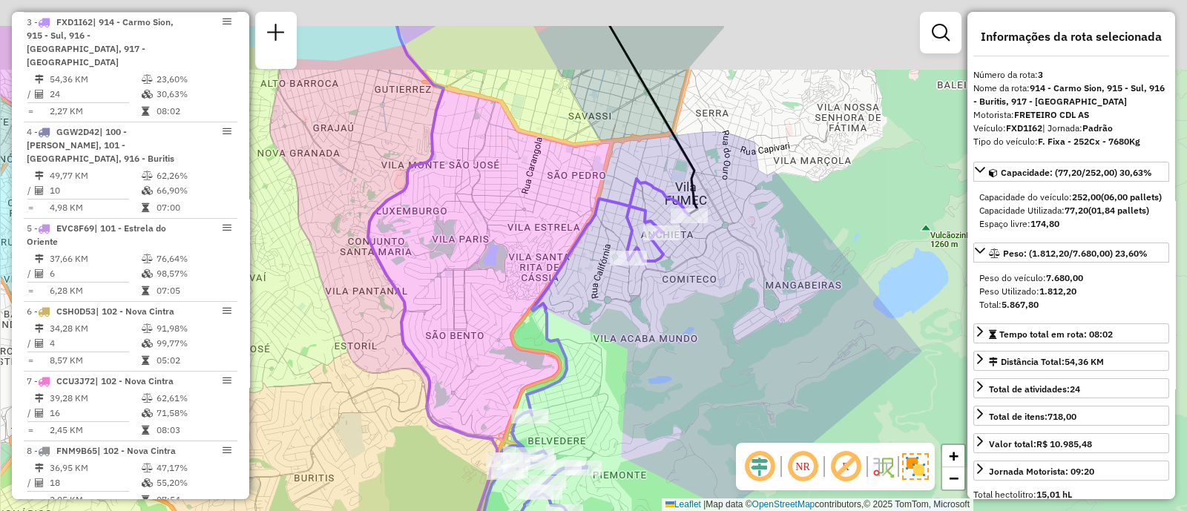
drag, startPoint x: 746, startPoint y: 186, endPoint x: 708, endPoint y: 263, distance: 86.0
click at [708, 263] on div "Janela de atendimento Grade de atendimento Capacidade Transportadoras Veículos …" at bounding box center [593, 255] width 1187 height 511
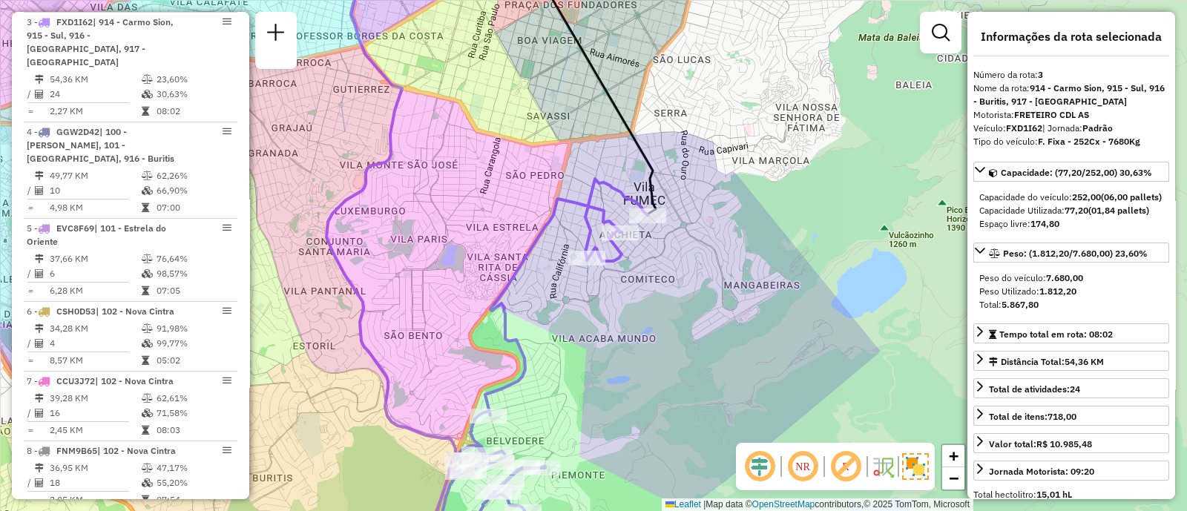
drag, startPoint x: 669, startPoint y: 187, endPoint x: 626, endPoint y: 187, distance: 43.0
click at [626, 187] on icon at bounding box center [524, 371] width 247 height 384
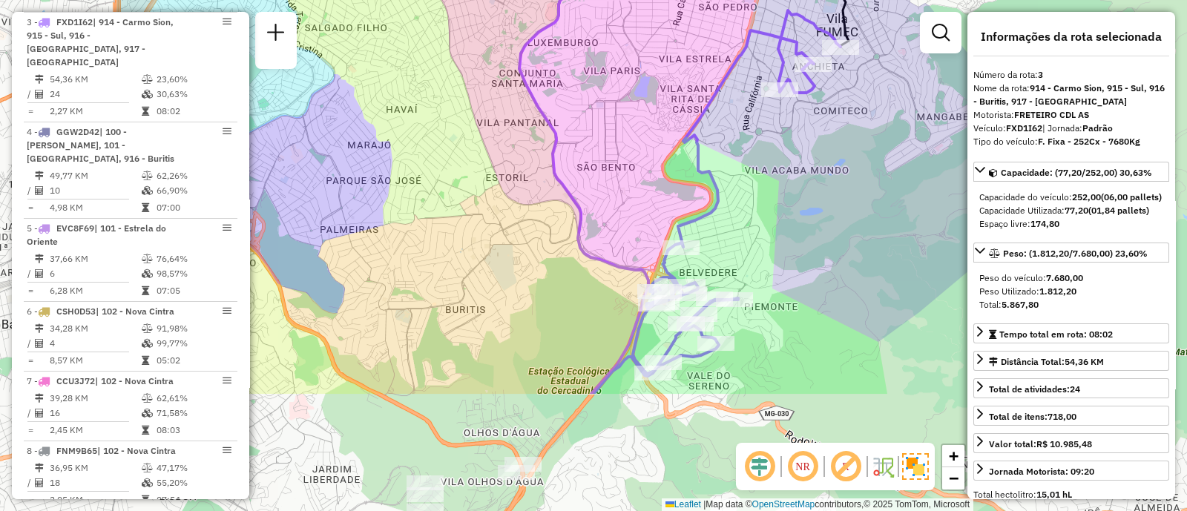
drag, startPoint x: 607, startPoint y: 344, endPoint x: 802, endPoint y: 175, distance: 257.8
click at [802, 175] on div "Janela de atendimento Grade de atendimento Capacidade Transportadoras Veículos …" at bounding box center [593, 255] width 1187 height 511
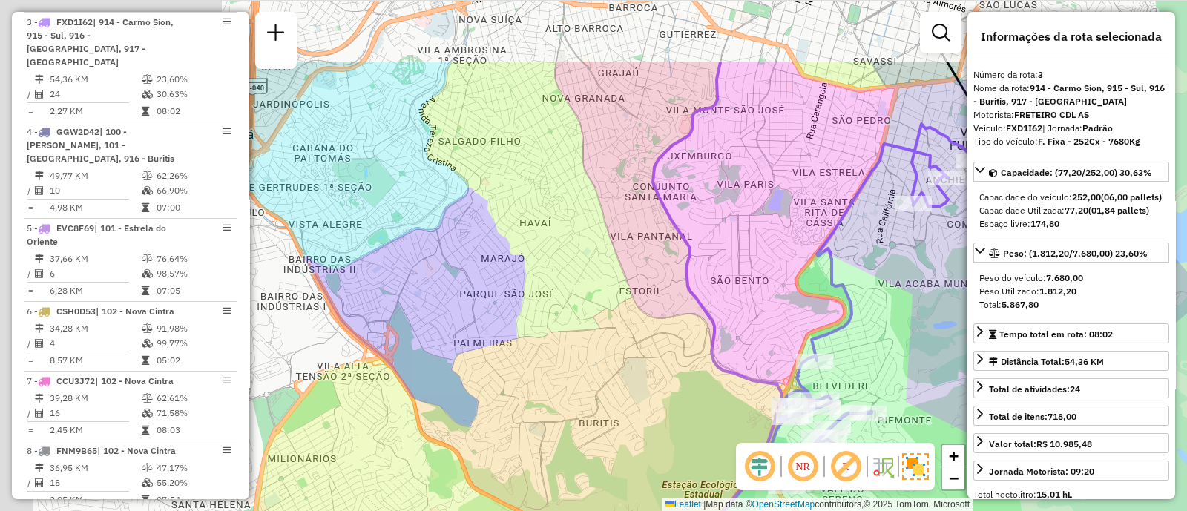
drag, startPoint x: 440, startPoint y: 256, endPoint x: 574, endPoint y: 370, distance: 175.3
click at [574, 370] on div "Janela de atendimento Grade de atendimento Capacidade Transportadoras Veículos …" at bounding box center [593, 255] width 1187 height 511
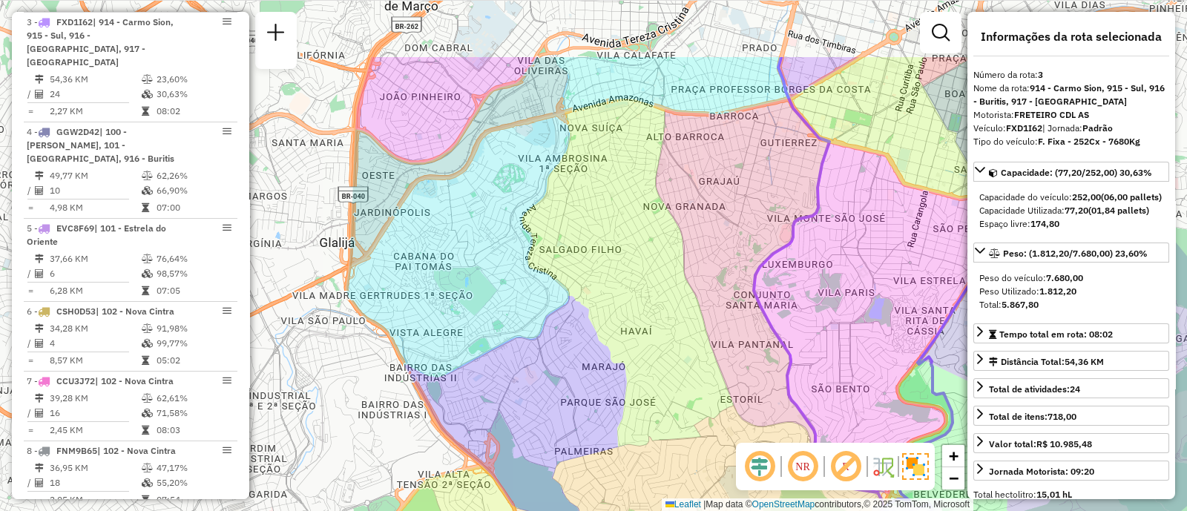
drag, startPoint x: 587, startPoint y: 335, endPoint x: 658, endPoint y: 406, distance: 99.7
click at [658, 406] on div "Janela de atendimento Grade de atendimento Capacidade Transportadoras Veículos …" at bounding box center [593, 255] width 1187 height 511
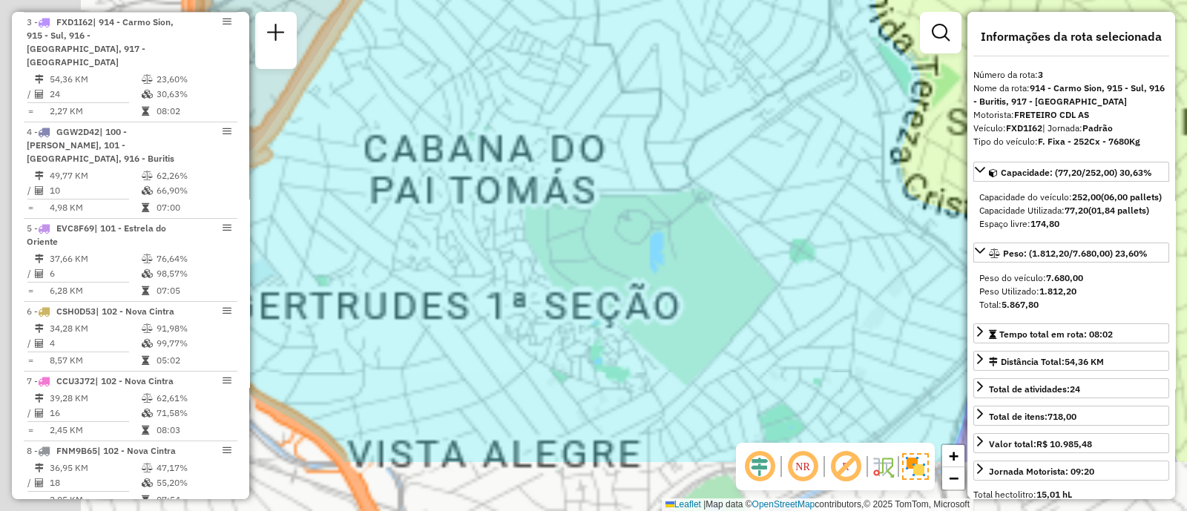
drag, startPoint x: 464, startPoint y: 259, endPoint x: 681, endPoint y: 161, distance: 237.8
click at [681, 161] on div "Janela de atendimento Grade de atendimento Capacidade Transportadoras Veículos …" at bounding box center [593, 255] width 1187 height 511
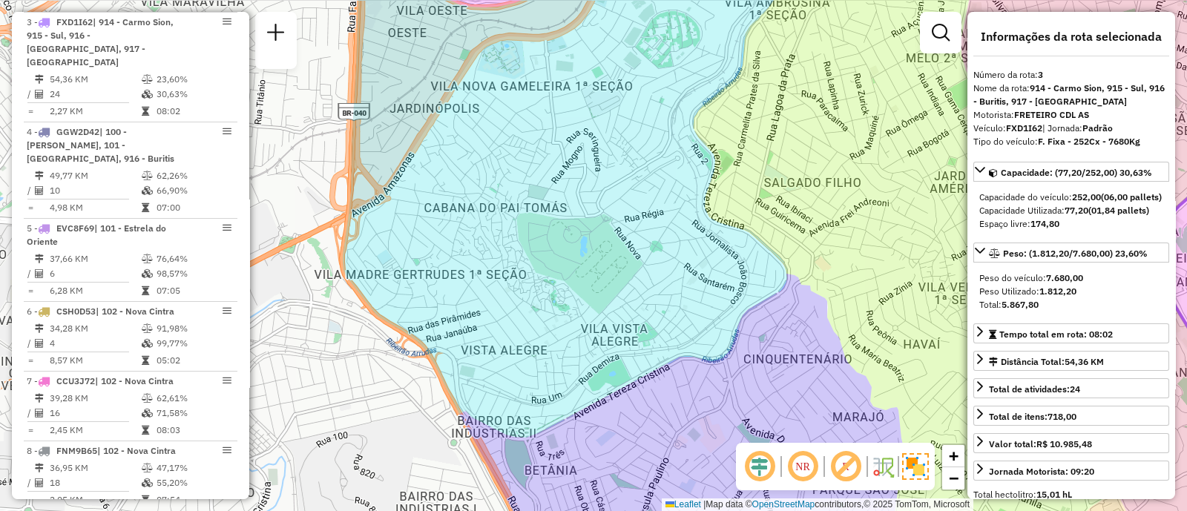
drag, startPoint x: 690, startPoint y: 146, endPoint x: 576, endPoint y: 194, distance: 124.1
click at [576, 194] on div "Janela de atendimento Grade de atendimento Capacidade Transportadoras Veículos …" at bounding box center [593, 255] width 1187 height 511
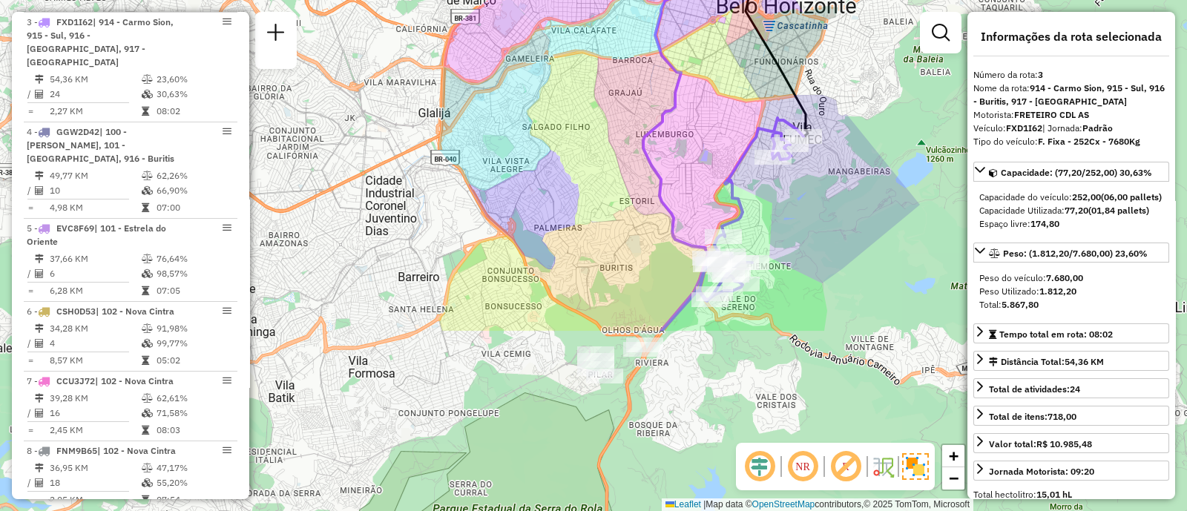
drag, startPoint x: 723, startPoint y: 336, endPoint x: 563, endPoint y: 105, distance: 281.2
click at [563, 105] on div "Janela de atendimento Grade de atendimento Capacidade Transportadoras Veículos …" at bounding box center [593, 255] width 1187 height 511
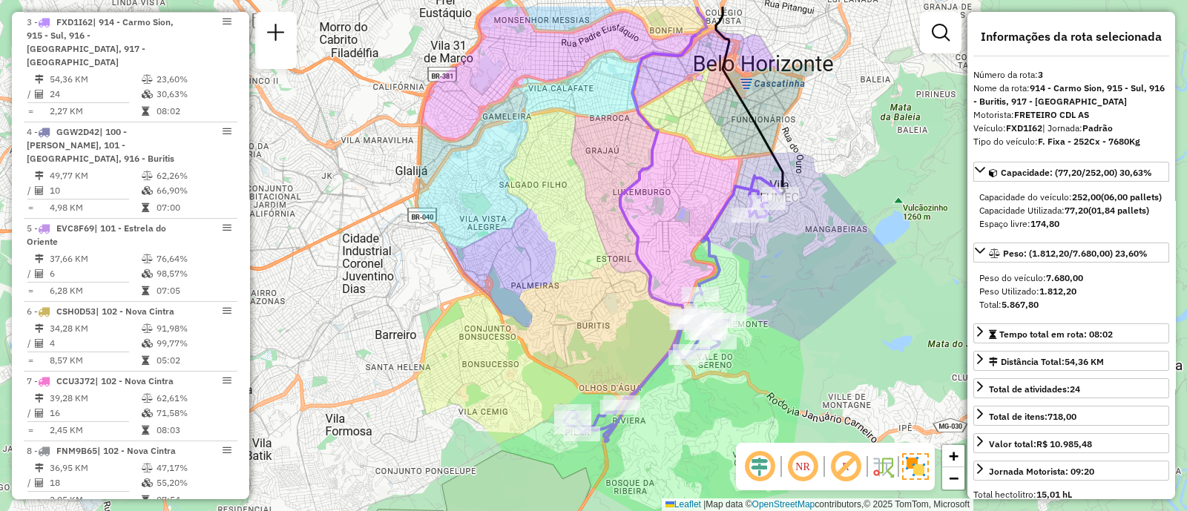
drag, startPoint x: 632, startPoint y: 185, endPoint x: 609, endPoint y: 239, distance: 58.9
click at [609, 239] on div "Janela de atendimento Grade de atendimento Capacidade Transportadoras Veículos …" at bounding box center [593, 255] width 1187 height 511
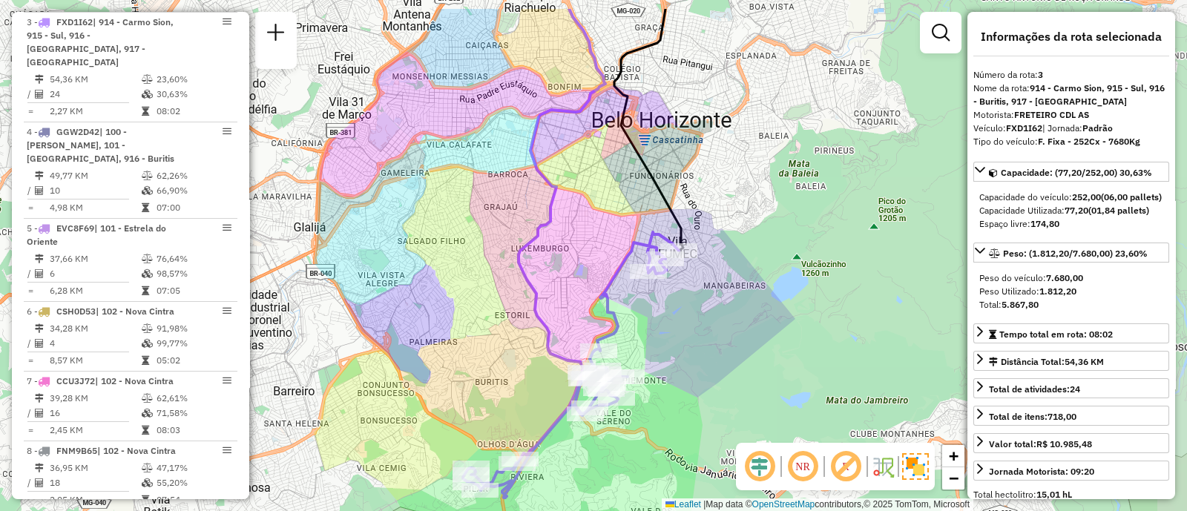
drag, startPoint x: 658, startPoint y: 96, endPoint x: 557, endPoint y: 156, distance: 118.1
click at [557, 156] on div "Janela de atendimento Grade de atendimento Capacidade Transportadoras Veículos …" at bounding box center [593, 255] width 1187 height 511
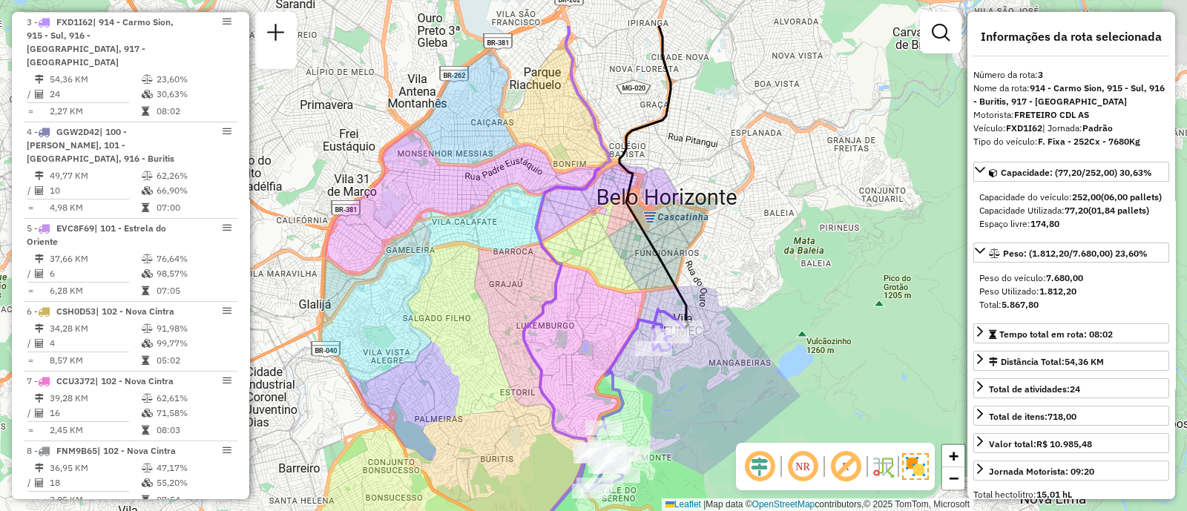
drag, startPoint x: 511, startPoint y: 206, endPoint x: 516, endPoint y: 285, distance: 78.8
click at [516, 285] on div "Janela de atendimento Grade de atendimento Capacidade Transportadoras Veículos …" at bounding box center [593, 255] width 1187 height 511
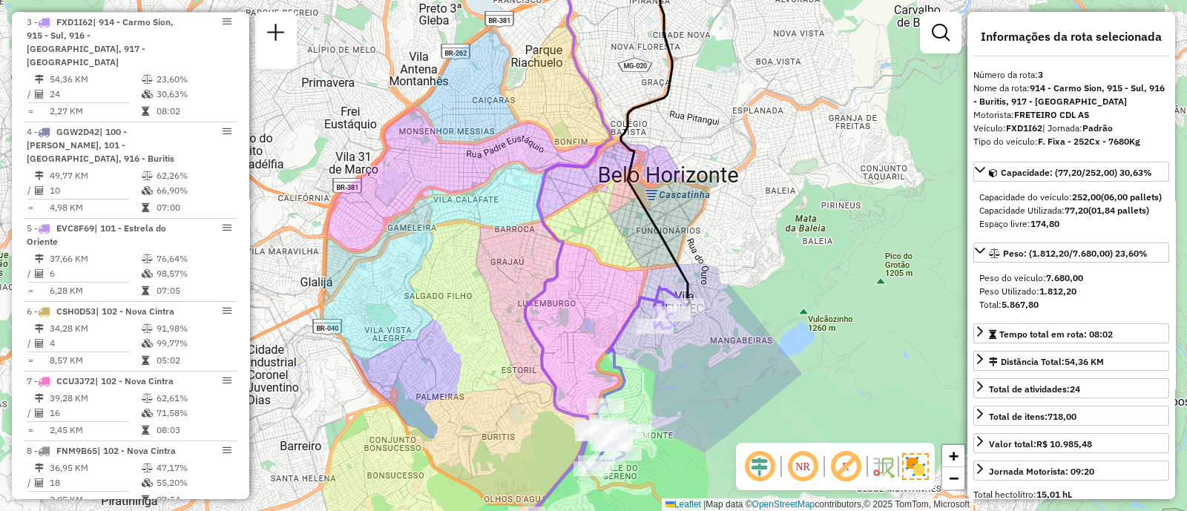
drag, startPoint x: 516, startPoint y: 284, endPoint x: 517, endPoint y: 260, distance: 23.8
click at [517, 260] on div "Janela de atendimento Grade de atendimento Capacidade Transportadoras Veículos …" at bounding box center [593, 255] width 1187 height 511
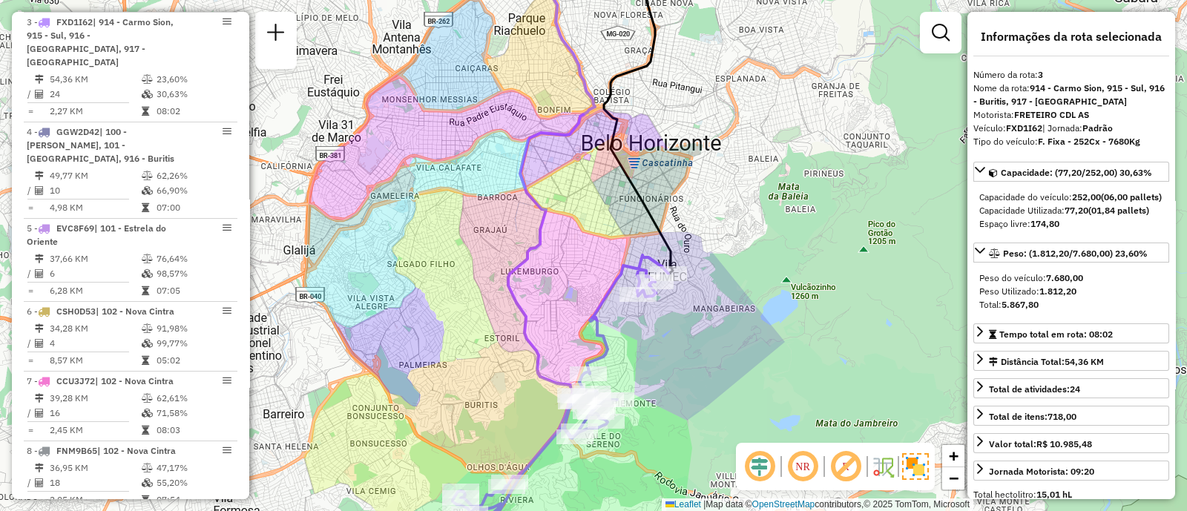
drag, startPoint x: 494, startPoint y: 398, endPoint x: 476, endPoint y: 371, distance: 32.1
click at [476, 371] on div "Janela de atendimento Grade de atendimento Capacidade Transportadoras Veículos …" at bounding box center [593, 255] width 1187 height 511
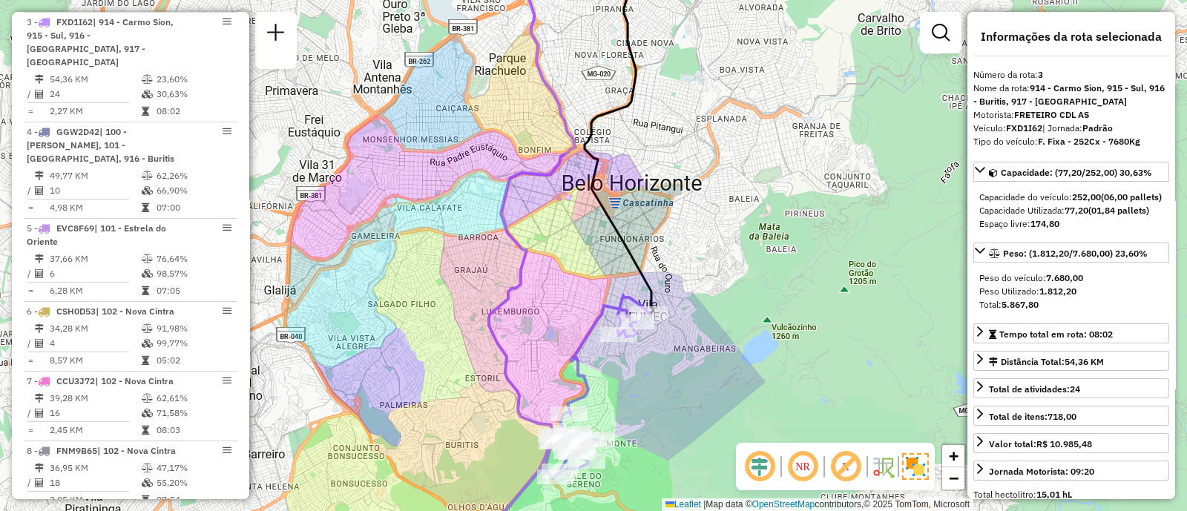
drag, startPoint x: 476, startPoint y: 371, endPoint x: 453, endPoint y: 420, distance: 53.8
click at [453, 420] on div "Janela de atendimento Grade de atendimento Capacidade Transportadoras Veículos …" at bounding box center [593, 255] width 1187 height 511
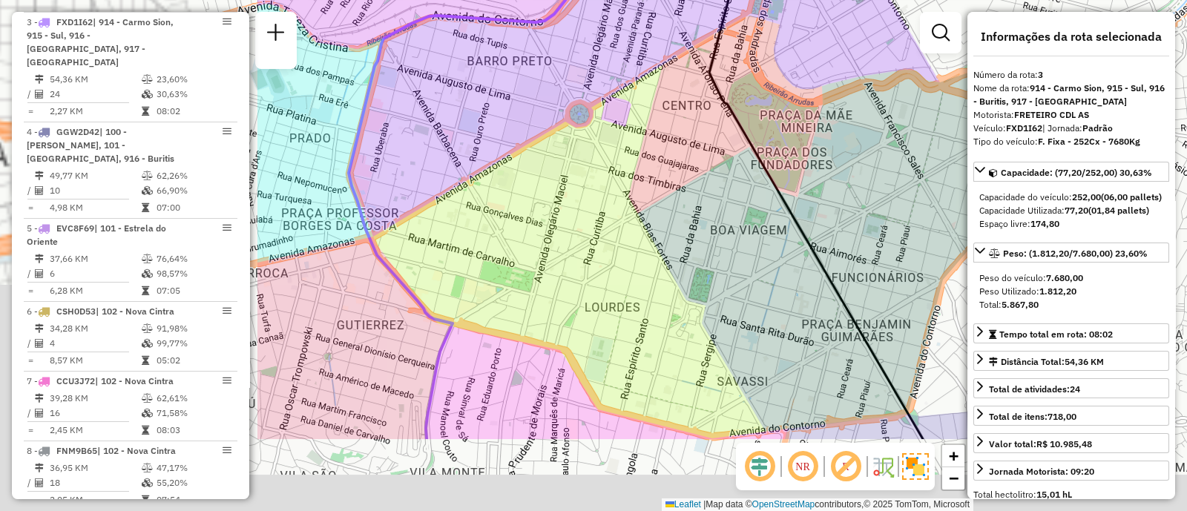
drag, startPoint x: 475, startPoint y: 265, endPoint x: 853, endPoint y: 151, distance: 394.7
click at [853, 151] on div "Janela de atendimento Grade de atendimento Capacidade Transportadoras Veículos …" at bounding box center [593, 255] width 1187 height 511
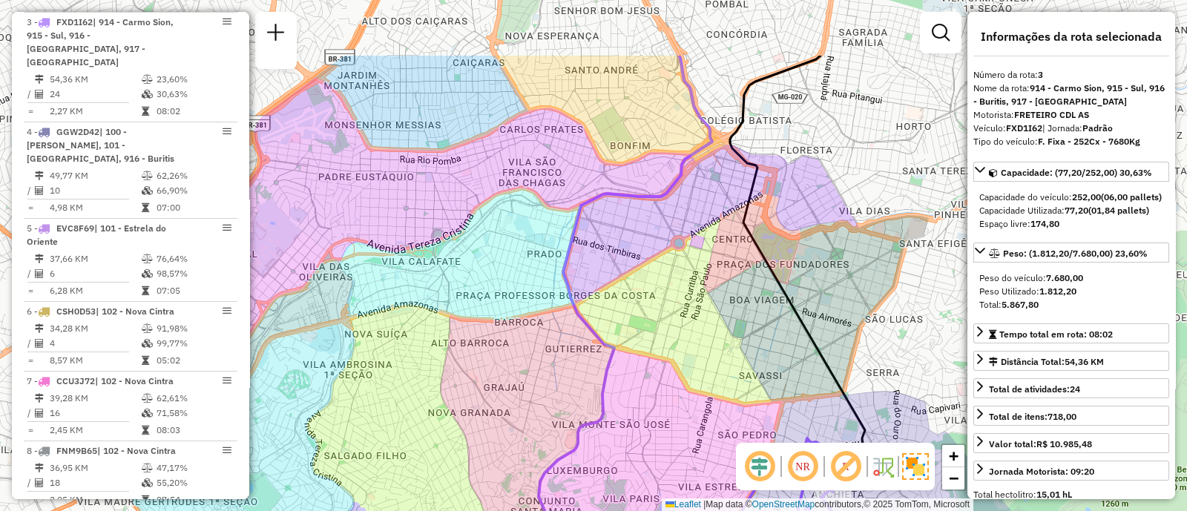
drag, startPoint x: 864, startPoint y: 103, endPoint x: 814, endPoint y: 229, distance: 135.6
click at [814, 229] on div "Janela de atendimento Grade de atendimento Capacidade Transportadoras Veículos …" at bounding box center [593, 255] width 1187 height 511
